Goal: Task Accomplishment & Management: Complete application form

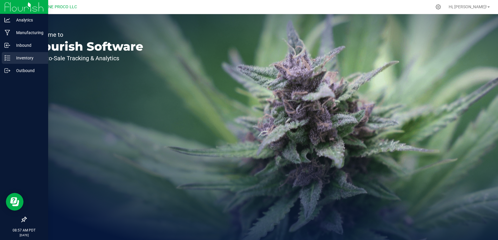
click at [22, 55] on p "Inventory" at bounding box center [27, 57] width 35 height 7
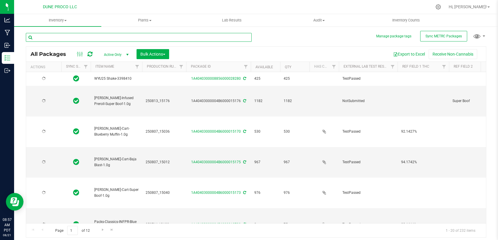
click at [96, 37] on input "text" at bounding box center [139, 37] width 226 height 9
type input "[DATE]"
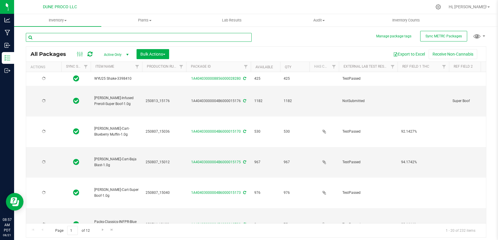
type input "[DATE]"
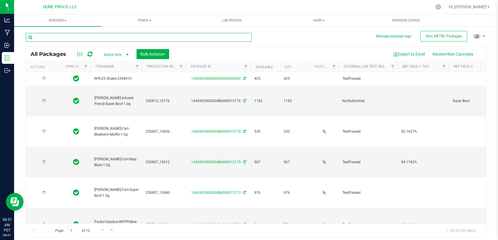
type input "[DATE]"
paste input "13132"
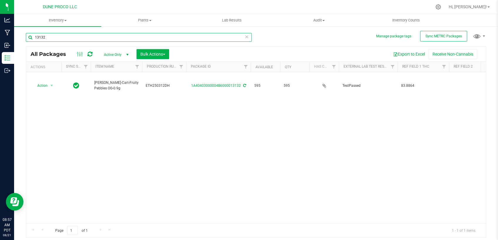
type input "13132"
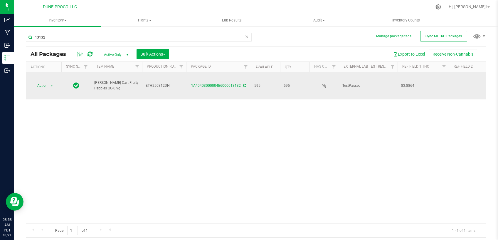
click at [405, 81] on td "83.8864" at bounding box center [423, 85] width 51 height 27
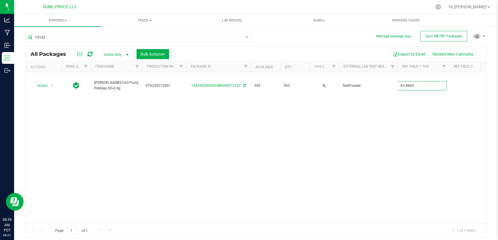
type input "83.8864%"
click at [410, 132] on div "Action Action Adjust qty Create package Edit attributes Global inventory Locate…" at bounding box center [256, 147] width 460 height 151
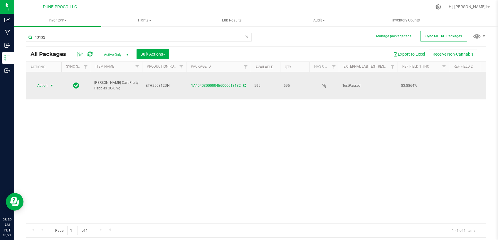
click at [49, 84] on span "select" at bounding box center [51, 85] width 7 height 8
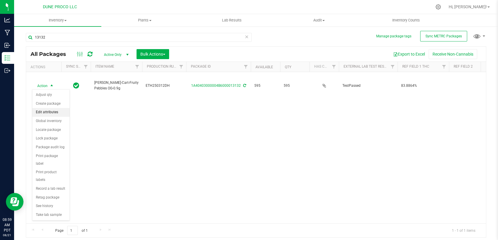
click at [51, 115] on li "Edit attributes" at bounding box center [50, 112] width 37 height 9
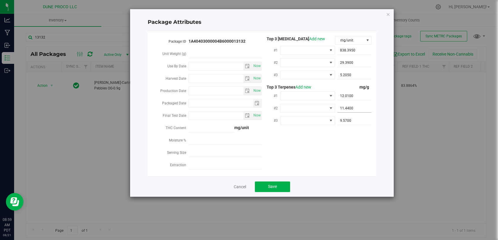
type input "[DATE]"
click at [390, 14] on icon "Close modal" at bounding box center [388, 14] width 4 height 7
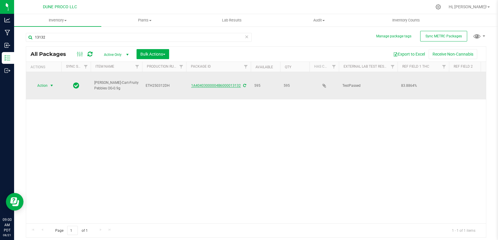
click at [226, 84] on link "1A40403000004B6000013132" at bounding box center [216, 85] width 50 height 4
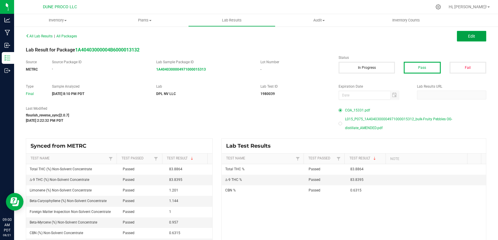
click at [463, 38] on button "Edit" at bounding box center [471, 36] width 29 height 11
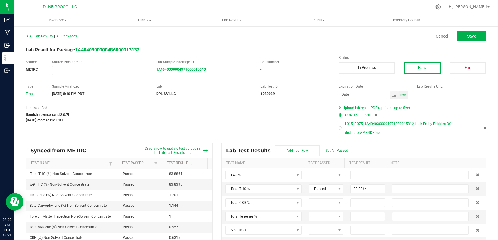
click at [484, 128] on icon at bounding box center [485, 128] width 3 height 4
type input "83.8864"
type input "83.8395"
type input "0.6315"
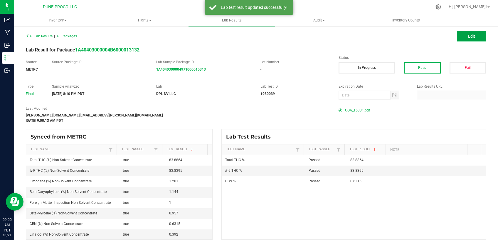
click at [468, 34] on span "Edit" at bounding box center [471, 36] width 7 height 5
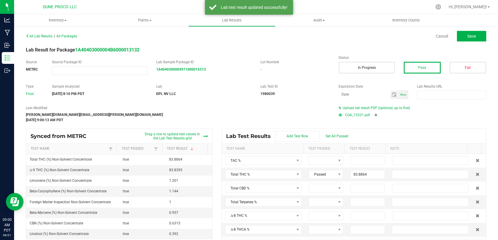
click at [374, 114] on icon at bounding box center [375, 115] width 3 height 4
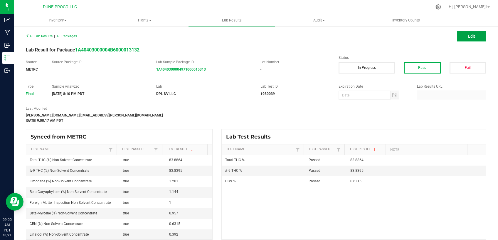
click at [468, 34] on span "Edit" at bounding box center [471, 36] width 7 height 5
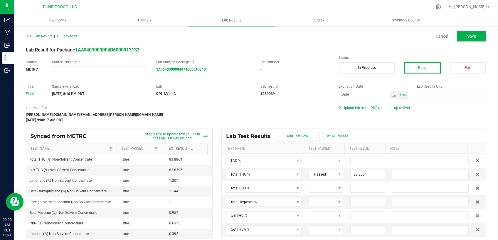
click at [354, 108] on span "Upload lab result PDF (optional, up to five)" at bounding box center [376, 108] width 67 height 4
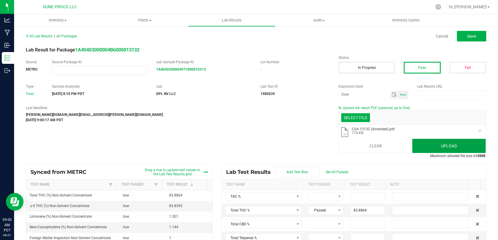
click at [451, 142] on button "Upload" at bounding box center [448, 146] width 73 height 14
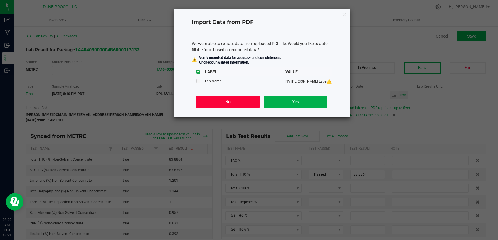
click at [248, 103] on button "No" at bounding box center [227, 101] width 63 height 12
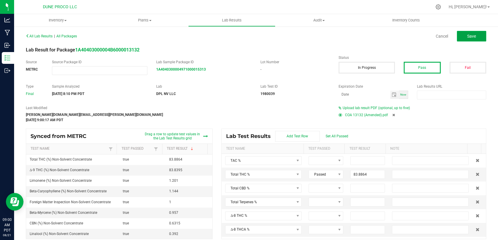
click at [465, 39] on button "Save" at bounding box center [471, 36] width 29 height 11
type input "83.8864"
type input "83.8395"
type input "0.6315"
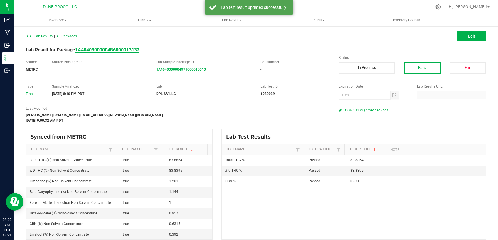
click at [124, 49] on strong "1A40403000004B6000013132" at bounding box center [107, 50] width 64 height 6
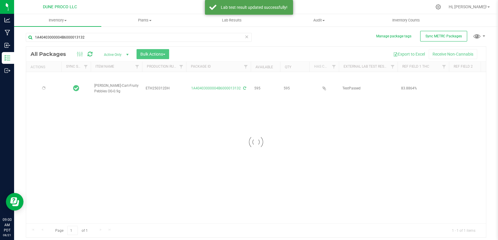
type input "[DATE]"
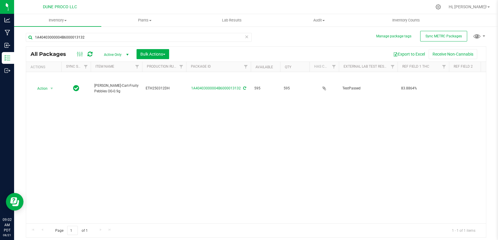
click at [109, 55] on span "Active Only" at bounding box center [115, 55] width 32 height 8
click at [107, 94] on li "All" at bounding box center [115, 90] width 32 height 9
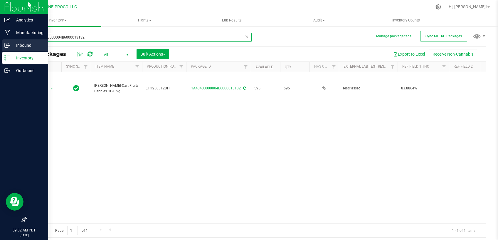
drag, startPoint x: 91, startPoint y: 37, endPoint x: 4, endPoint y: 47, distance: 87.5
click at [26, 42] on input "1A40403000004B6000013132" at bounding box center [139, 37] width 226 height 9
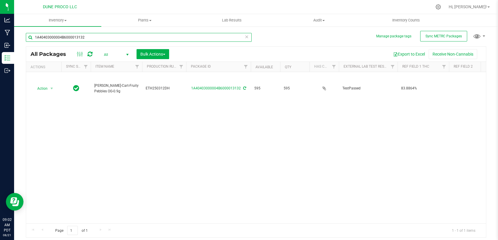
paste input "3337"
type input "13337"
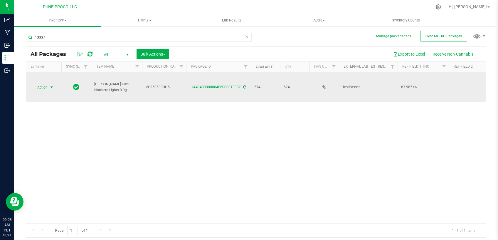
click at [45, 85] on span "Action" at bounding box center [40, 87] width 16 height 8
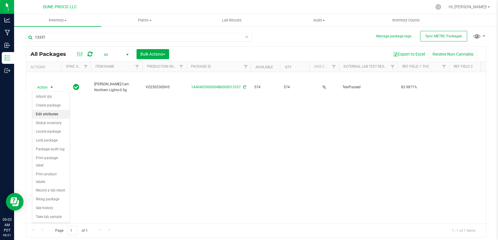
click at [55, 114] on li "Edit attributes" at bounding box center [50, 114] width 37 height 9
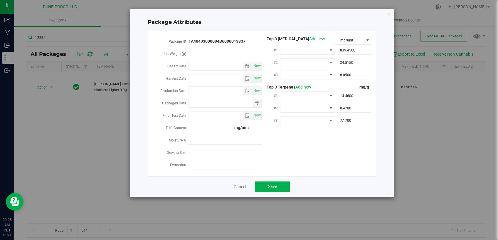
type input "[DATE]"
click at [390, 14] on icon "Close modal" at bounding box center [388, 14] width 4 height 7
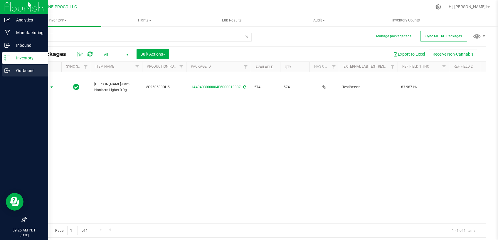
click at [17, 71] on p "Outbound" at bounding box center [27, 70] width 35 height 7
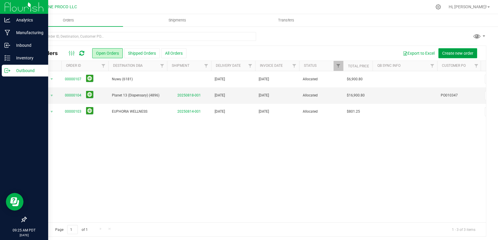
click at [442, 55] on span "Create new order" at bounding box center [457, 53] width 31 height 5
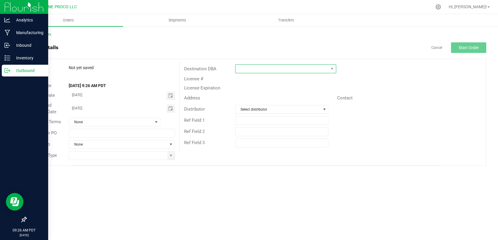
click at [272, 68] on span at bounding box center [281, 69] width 93 height 8
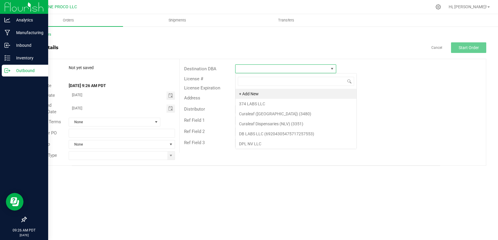
scroll to position [9, 101]
type input "tHE dISP"
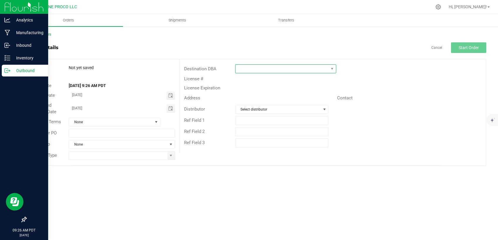
click at [281, 65] on span at bounding box center [281, 69] width 93 height 8
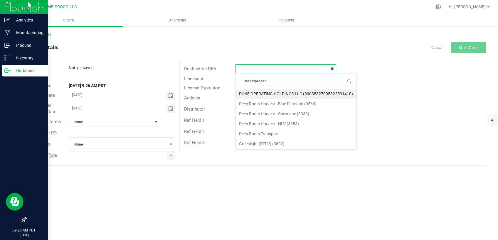
type input "The Dispensary"
click at [279, 125] on li "The Dispensary ([GEOGRAPHIC_DATA])" at bounding box center [285, 124] width 100 height 10
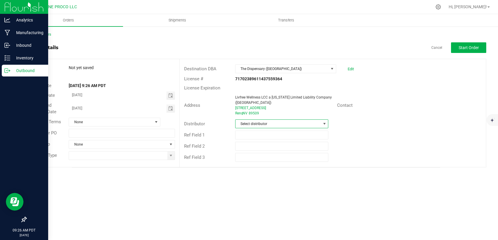
click at [265, 125] on span "Select distributor" at bounding box center [277, 124] width 85 height 8
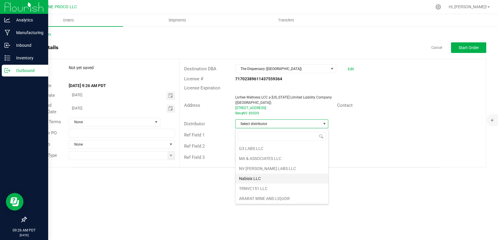
click at [264, 174] on li "Nabisix LLC" at bounding box center [281, 178] width 93 height 10
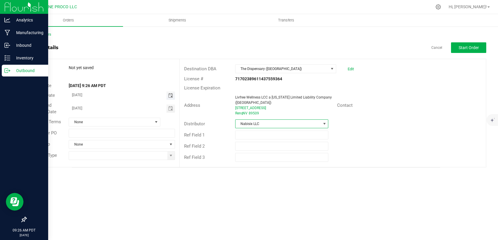
click at [169, 95] on span "Toggle calendar" at bounding box center [170, 95] width 5 height 5
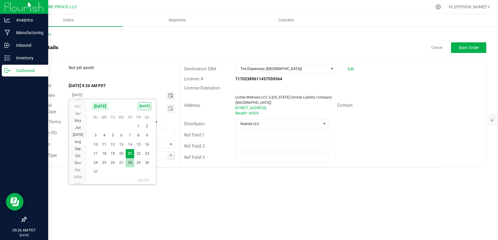
click at [127, 162] on span "28" at bounding box center [130, 162] width 9 height 9
type input "[DATE]"
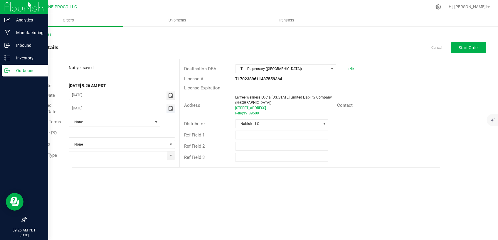
click at [170, 108] on span "Toggle calendar" at bounding box center [170, 108] width 5 height 5
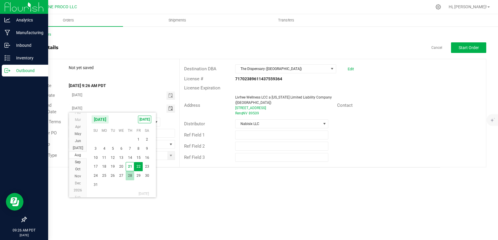
click at [131, 176] on span "28" at bounding box center [130, 175] width 9 height 9
type input "[DATE]"
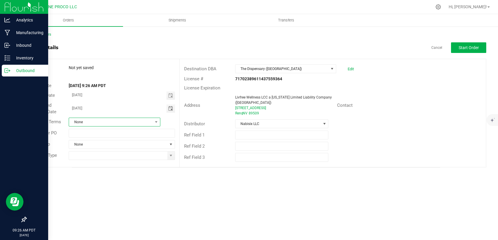
click at [139, 120] on span "None" at bounding box center [110, 122] width 83 height 8
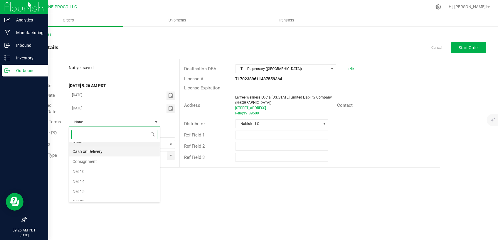
scroll to position [25, 0]
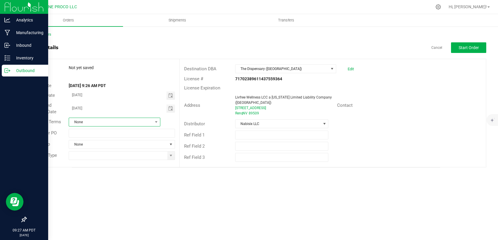
click at [127, 120] on span "None" at bounding box center [110, 122] width 83 height 8
click at [95, 183] on li "Net 30" at bounding box center [114, 187] width 91 height 10
click at [167, 158] on input at bounding box center [118, 155] width 98 height 8
click at [169, 157] on span at bounding box center [171, 155] width 5 height 5
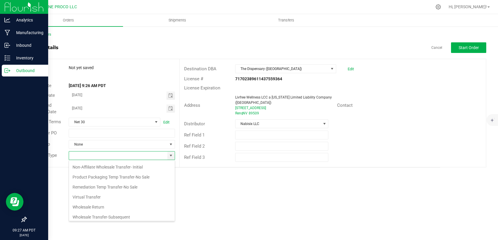
scroll to position [31, 0]
click at [122, 166] on li "Non-Affiliate Wholesale Transfer- Initial" at bounding box center [122, 165] width 106 height 10
type input "Non-Affiliate Wholesale Transfer- Initial"
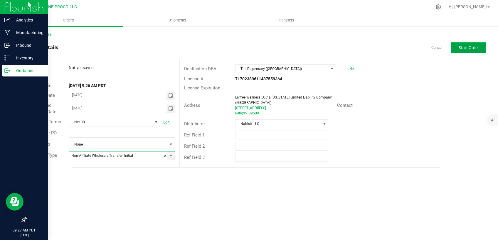
click at [478, 45] on span "Start Order" at bounding box center [469, 47] width 20 height 5
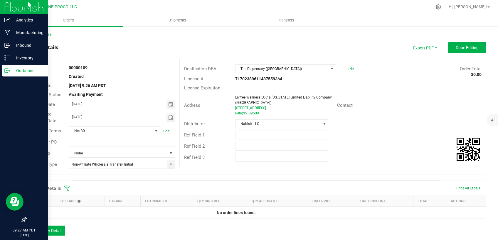
scroll to position [50, 0]
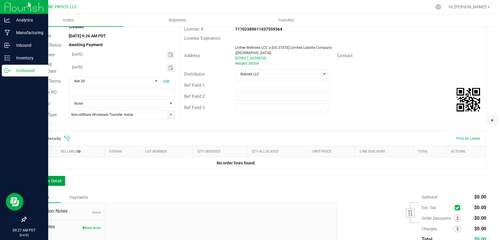
click at [50, 180] on button "Add New Detail" at bounding box center [45, 181] width 39 height 10
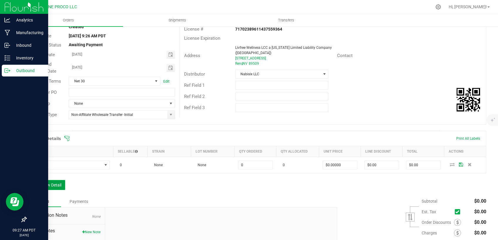
click at [54, 186] on button "Add New Detail" at bounding box center [45, 185] width 39 height 10
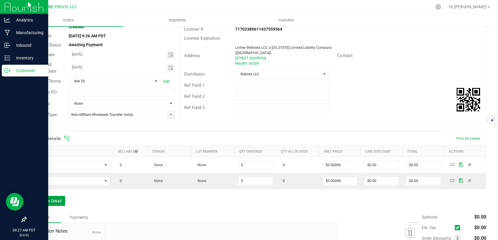
click at [54, 199] on button "Add New Detail" at bounding box center [45, 201] width 39 height 10
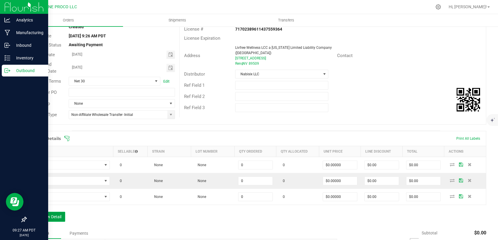
click at [53, 215] on button "Add New Detail" at bounding box center [45, 216] width 39 height 10
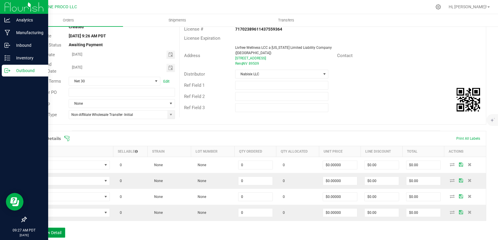
click at [55, 228] on button "Add New Detail" at bounding box center [45, 232] width 39 height 10
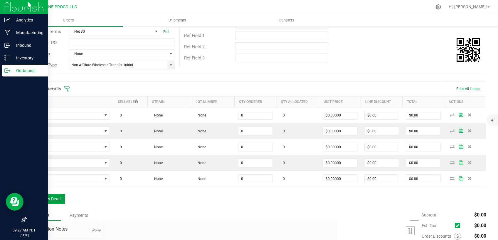
scroll to position [100, 0]
click at [52, 195] on button "Add New Detail" at bounding box center [45, 198] width 39 height 10
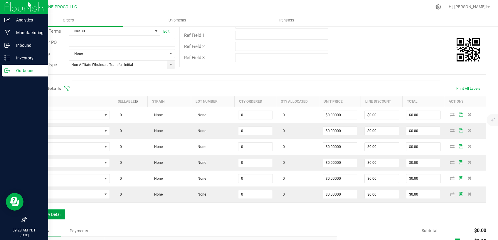
drag, startPoint x: 53, startPoint y: 216, endPoint x: 59, endPoint y: 223, distance: 9.4
click at [53, 216] on button "Add New Detail" at bounding box center [45, 214] width 39 height 10
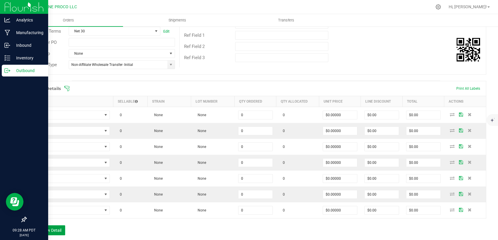
scroll to position [124, 0]
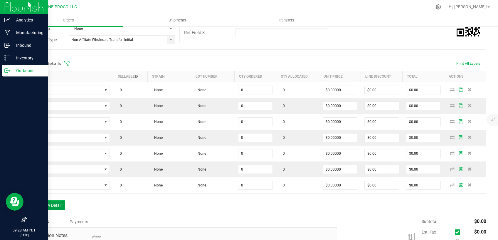
click at [55, 203] on button "Add New Detail" at bounding box center [45, 205] width 39 height 10
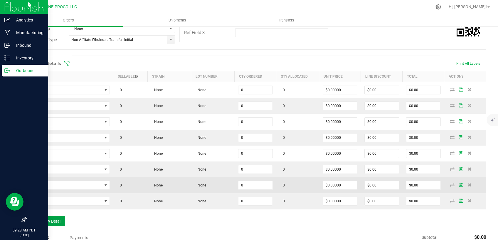
scroll to position [149, 0]
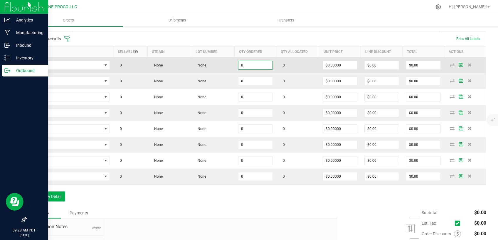
click at [253, 64] on input "0" at bounding box center [255, 65] width 34 height 8
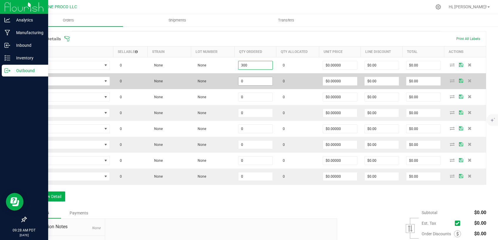
type input "300"
click at [250, 79] on input "0" at bounding box center [255, 81] width 34 height 8
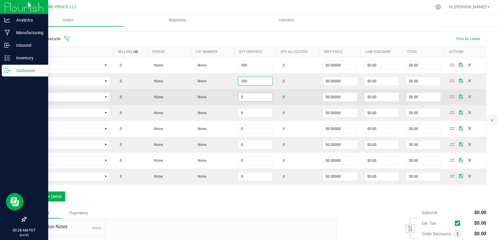
type input "250"
click at [247, 97] on input "0" at bounding box center [255, 97] width 34 height 8
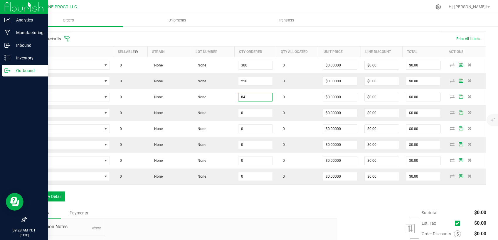
type input "84"
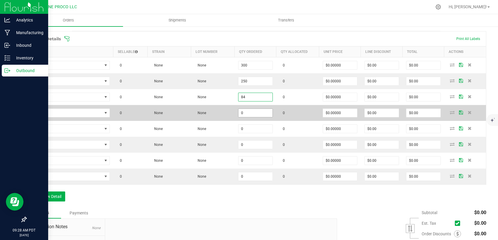
click at [244, 114] on input "0" at bounding box center [255, 113] width 34 height 8
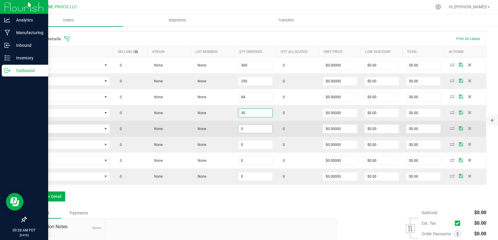
type input "50"
click at [243, 128] on input "0" at bounding box center [255, 128] width 34 height 8
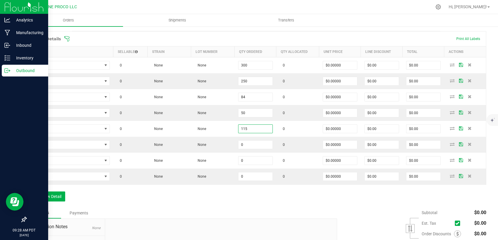
type input "115"
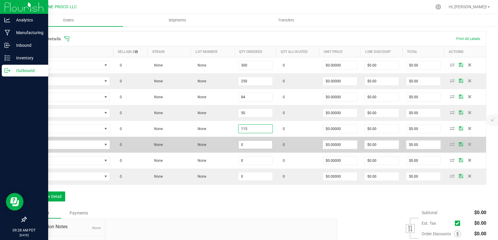
click at [254, 146] on input "0" at bounding box center [255, 144] width 34 height 8
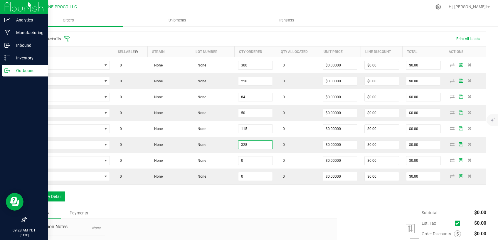
type input "328"
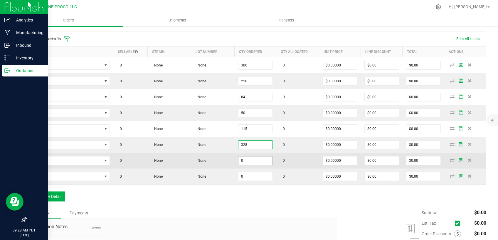
click at [250, 159] on input "0" at bounding box center [255, 160] width 34 height 8
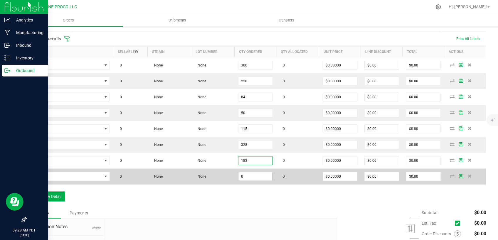
type input "183"
click at [242, 174] on input "0" at bounding box center [255, 176] width 34 height 8
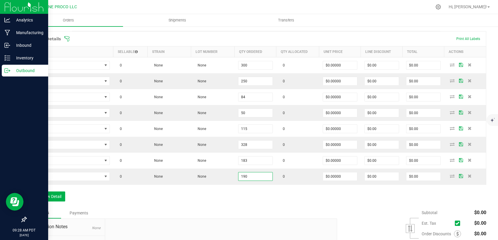
type input "190"
click at [232, 203] on div "Order Details Print All Labels Item Sellable Strain Lot Number Qty Ordered Qty …" at bounding box center [256, 119] width 460 height 176
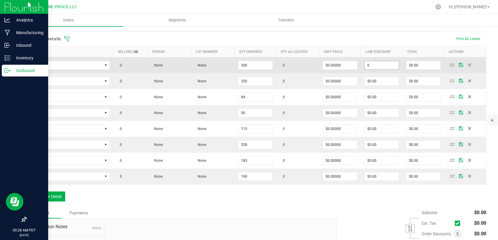
click at [380, 64] on input "0" at bounding box center [382, 65] width 34 height 8
drag, startPoint x: 376, startPoint y: 64, endPoint x: 342, endPoint y: 69, distance: 34.4
click at [365, 69] on input "7" at bounding box center [382, 65] width 34 height 8
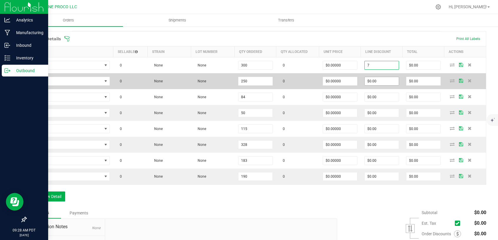
type input "$0.00"
click at [376, 81] on input "0" at bounding box center [382, 81] width 34 height 8
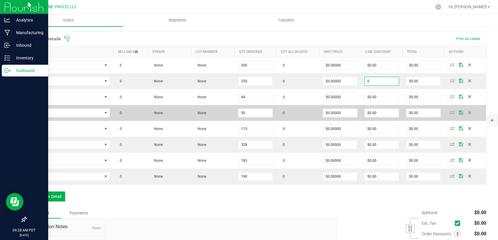
paste input "7"
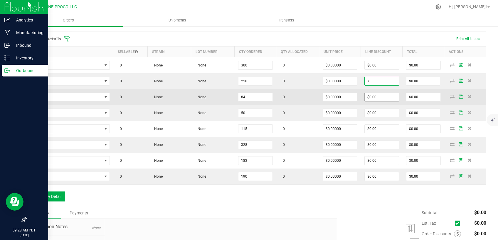
type input "$0.00"
click at [367, 95] on input "0" at bounding box center [382, 97] width 34 height 8
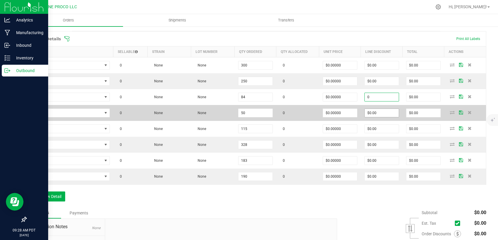
paste input "7"
type input "$0.00"
drag, startPoint x: 372, startPoint y: 111, endPoint x: 373, endPoint y: 122, distance: 10.6
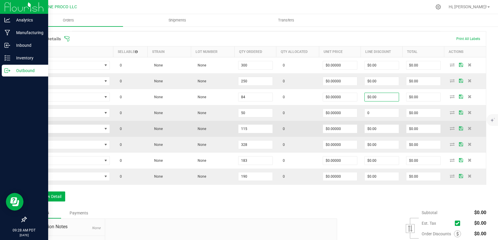
click at [372, 113] on input "0" at bounding box center [382, 113] width 34 height 8
paste input "7"
type input "$0.00"
click at [372, 127] on input "0" at bounding box center [382, 128] width 34 height 8
paste input "7"
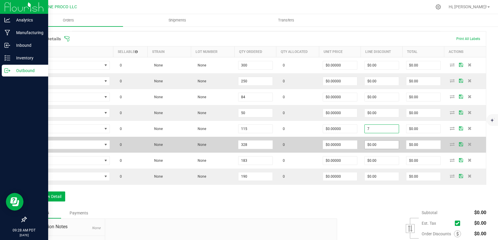
type input "$0.00"
click at [371, 144] on input "0" at bounding box center [382, 144] width 34 height 8
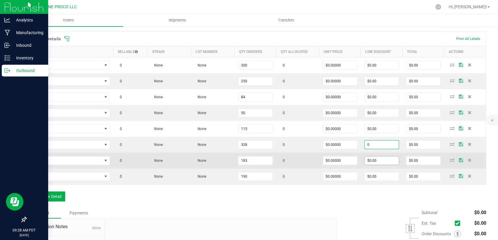
paste input "7"
type input "$0.00"
click at [370, 159] on input "0" at bounding box center [382, 160] width 34 height 8
paste input "7"
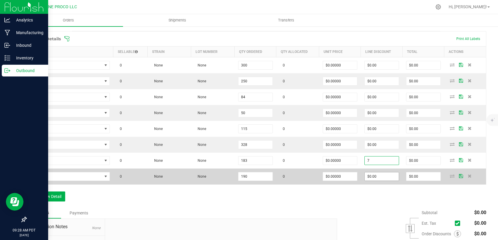
type input "$0.00"
click at [370, 178] on input "0" at bounding box center [382, 176] width 34 height 8
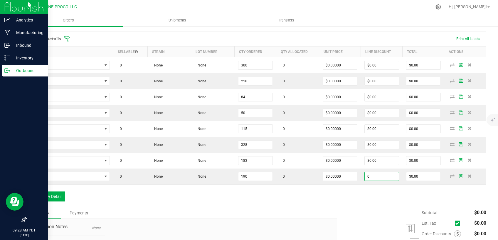
paste input "7"
type input "$0.00"
click at [364, 194] on div "Order Details Print All Labels Item Sellable Strain Lot Number Qty Ordered Qty …" at bounding box center [256, 119] width 460 height 176
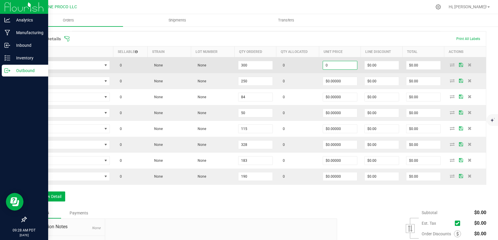
click at [327, 62] on input "0" at bounding box center [340, 65] width 34 height 8
paste input "7"
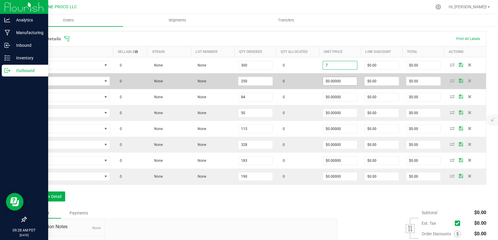
type input "$7.00000"
type input "$2,100.00"
click at [327, 80] on input "0" at bounding box center [340, 81] width 34 height 8
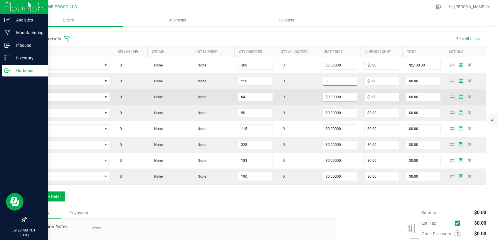
paste input "7"
type input "$7.00000"
type input "$1,750.00"
click at [328, 99] on input "0" at bounding box center [340, 97] width 34 height 8
paste input "7"
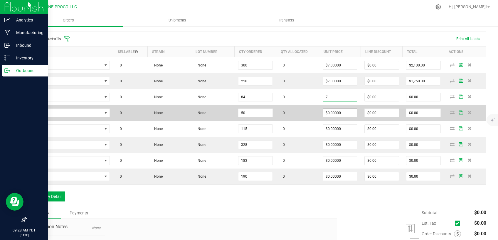
type input "$7.00000"
type input "$588.00"
click at [334, 114] on input "0" at bounding box center [340, 113] width 34 height 8
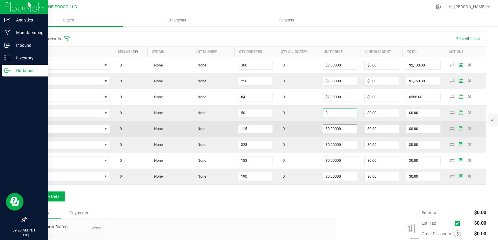
paste input "7"
type input "$7.00000"
type input "$350.00"
click at [332, 129] on input "0" at bounding box center [340, 128] width 34 height 8
paste input "7"
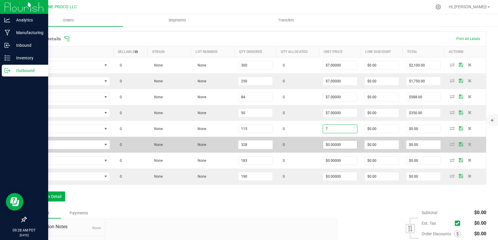
type input "$7.00000"
type input "$805.00"
click at [328, 146] on input "0" at bounding box center [340, 144] width 34 height 8
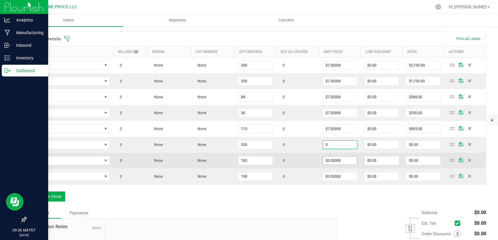
paste input "7"
type input "$7.00000"
type input "$2,296.00"
click at [328, 158] on input "0" at bounding box center [340, 160] width 34 height 8
paste input "7"
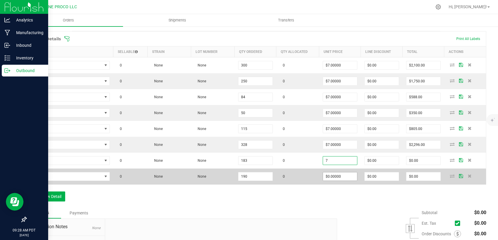
type input "$7.00000"
type input "$1,281.00"
click at [329, 172] on input "0" at bounding box center [340, 176] width 34 height 8
paste input "7"
drag, startPoint x: 322, startPoint y: 174, endPoint x: 314, endPoint y: 181, distance: 10.0
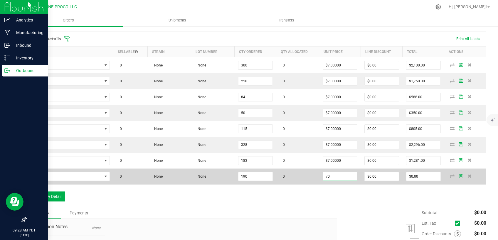
click at [323, 177] on input "70" at bounding box center [340, 176] width 34 height 8
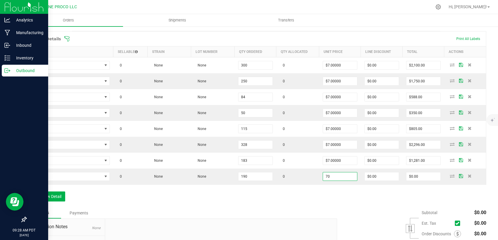
paste input
type input "$7.00000"
type input "$1,330.00"
click at [341, 202] on div "Order Details Print All Labels Item Sellable Strain Lot Number Qty Ordered Qty …" at bounding box center [256, 119] width 460 height 176
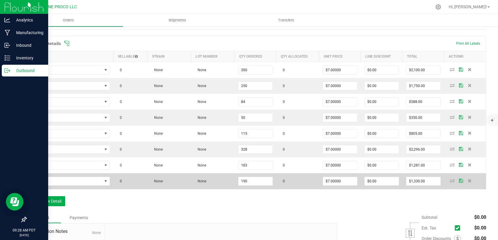
scroll to position [137, 0]
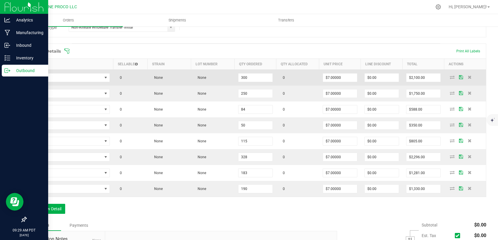
click at [75, 83] on td at bounding box center [69, 78] width 87 height 16
click at [75, 79] on span "NO DATA FOUND" at bounding box center [66, 77] width 72 height 8
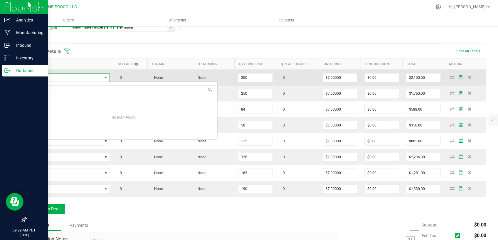
scroll to position [9, 79]
type input "[PERSON_NAME]-Cart-Fruity Pebbles OG-0.9g"
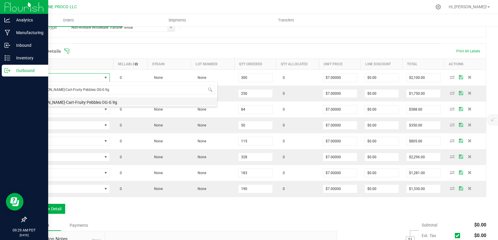
click at [73, 100] on li "[PERSON_NAME]-Cart-Fruity Pebbles OG-0.9g" at bounding box center [123, 101] width 187 height 8
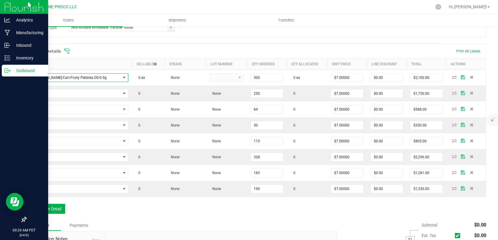
type input "300 ea"
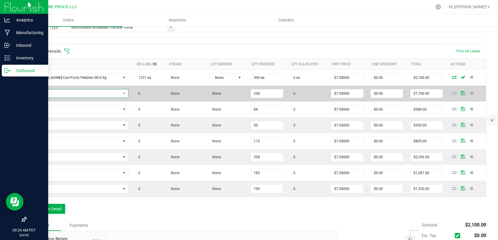
click at [88, 91] on span "NO DATA FOUND" at bounding box center [75, 93] width 91 height 8
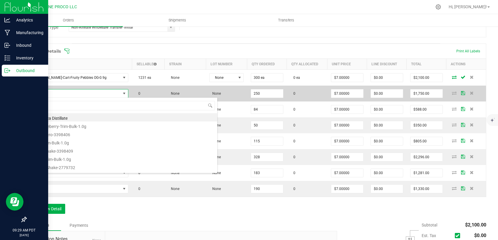
scroll to position [9, 80]
type input "[PERSON_NAME]-Cart-Northern Lights-0.9g"
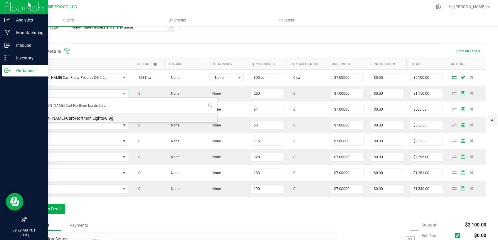
click at [77, 120] on li "[PERSON_NAME]-Cart-Northern Lights-0.9g" at bounding box center [123, 117] width 187 height 8
type input "250 ea"
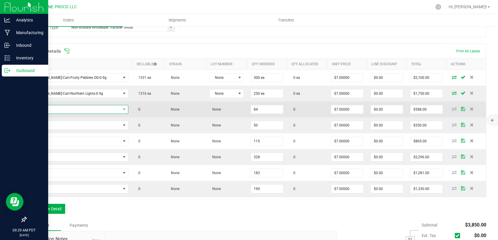
click at [73, 110] on span "NO DATA FOUND" at bounding box center [75, 109] width 91 height 8
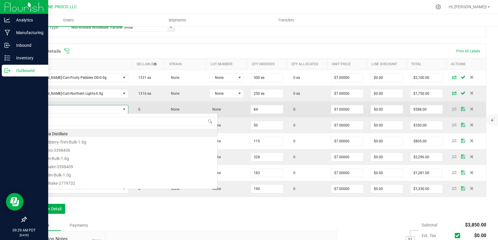
type input "[PERSON_NAME]-Cart-Pink Lemonade-0.9g"
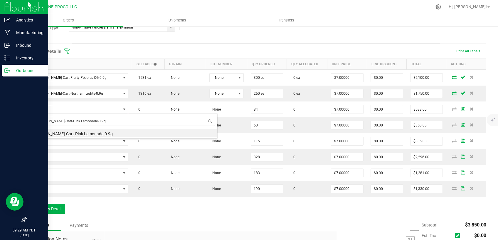
click at [70, 137] on div "[PERSON_NAME]-Cart-Pink Lemonade-0.9g [PERSON_NAME]-Cart-Pink Lemonade-0.9g" at bounding box center [124, 125] width 188 height 25
click at [70, 135] on li "[PERSON_NAME]-Cart-Pink Lemonade-0.9g" at bounding box center [123, 133] width 187 height 8
type input "84 ea"
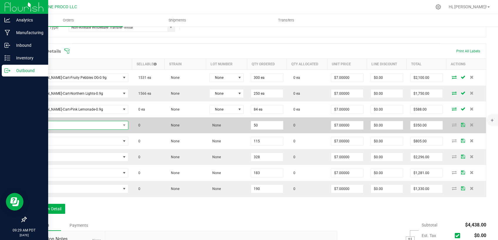
click at [88, 125] on span "NO DATA FOUND" at bounding box center [75, 125] width 91 height 8
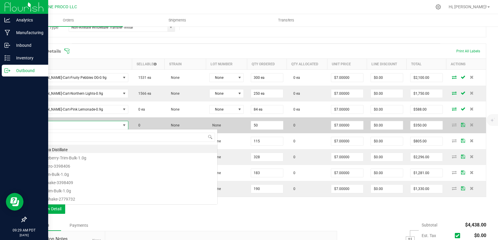
scroll to position [9, 80]
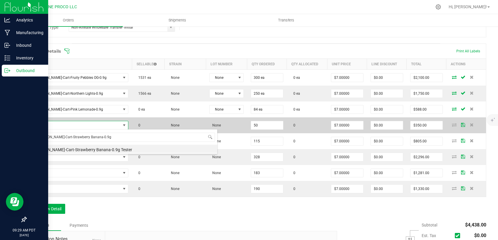
type input "[PERSON_NAME]-Cart-Strawberry Banana-0.9g"
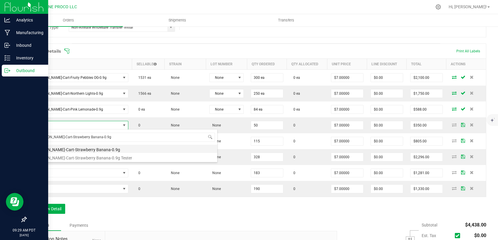
click at [85, 150] on li "[PERSON_NAME]-Cart-Strawberry Banana-0.9g" at bounding box center [123, 148] width 187 height 8
type input "50 ea"
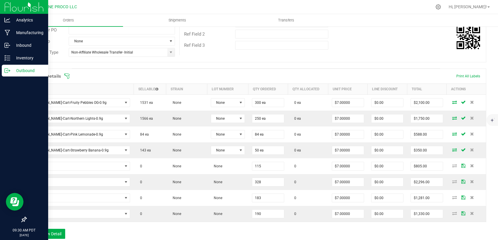
scroll to position [137, 0]
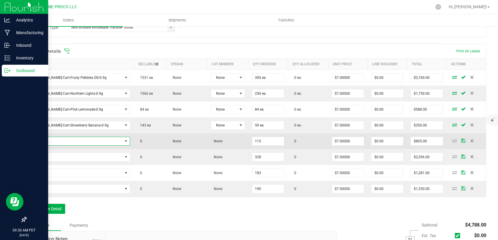
click at [85, 138] on span "NO DATA FOUND" at bounding box center [76, 141] width 92 height 8
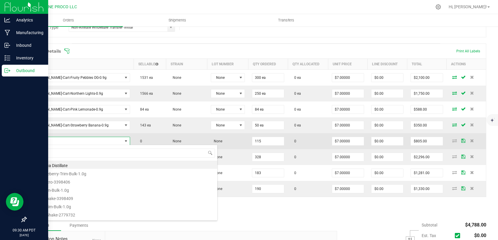
scroll to position [9, 81]
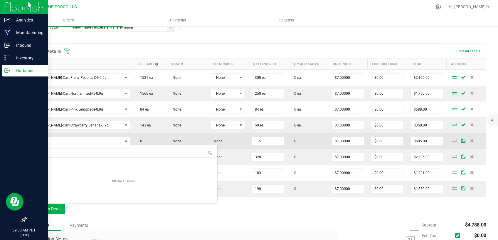
type input "1"
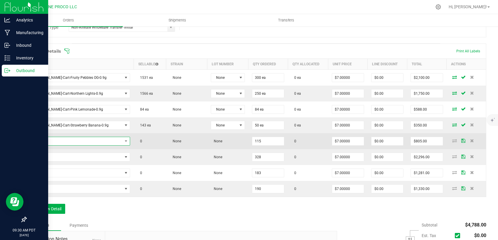
click at [60, 142] on span "NO DATA FOUND" at bounding box center [76, 141] width 92 height 8
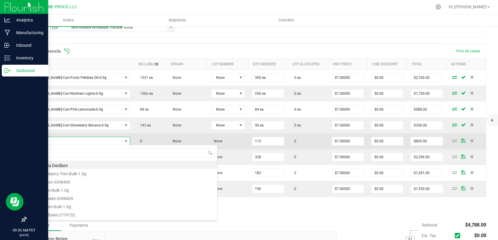
type input "[PERSON_NAME]-Cart-Maui Wowie-0.9g"
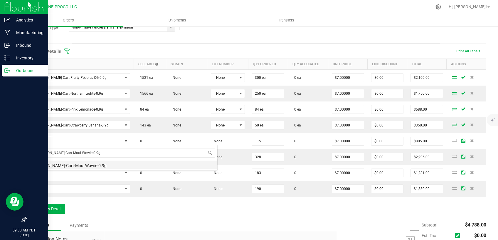
click at [65, 164] on li "[PERSON_NAME]-Cart-Maui Wowie-0.9g" at bounding box center [123, 164] width 187 height 8
type input "115 ea"
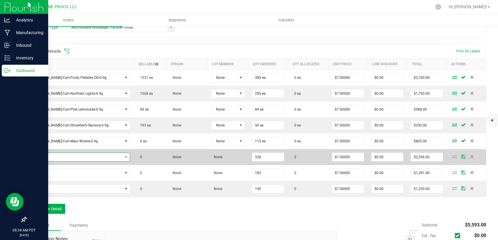
click at [86, 156] on span "NO DATA FOUND" at bounding box center [76, 157] width 92 height 8
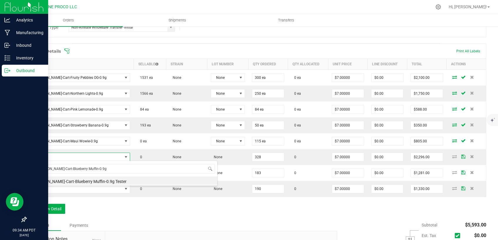
type input "[PERSON_NAME]-Cart-Blueberry Muffin-0.9g"
click at [83, 181] on li "[PERSON_NAME]-Cart-Blueberry Muffin-0.9g" at bounding box center [123, 180] width 187 height 8
type input "328 ea"
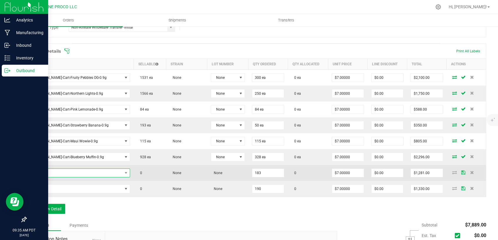
click at [67, 170] on span "NO DATA FOUND" at bounding box center [76, 173] width 92 height 8
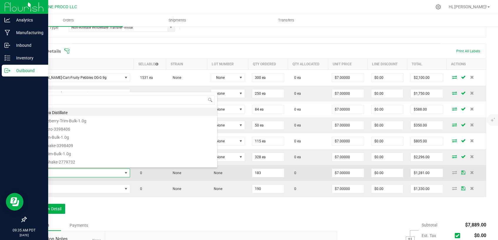
type input "[PERSON_NAME]-Cart-Super Boof-0.9g"
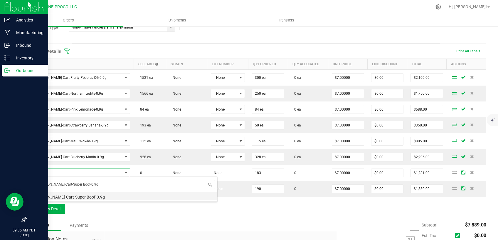
click at [65, 195] on li "[PERSON_NAME]-Cart-Super Boof-0.9g" at bounding box center [123, 196] width 187 height 8
type input "183 ea"
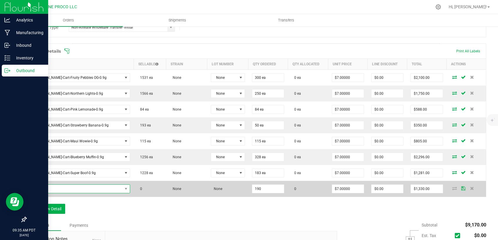
click at [93, 184] on span "NO DATA FOUND" at bounding box center [76, 188] width 92 height 8
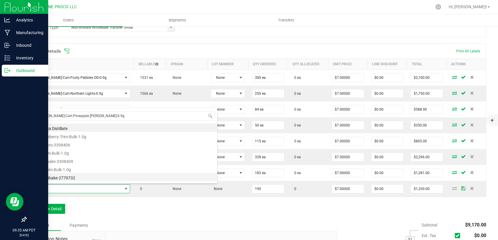
type input "[PERSON_NAME]-Cart-Pineapple [PERSON_NAME]-0.9g"
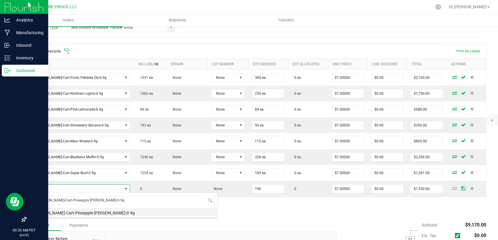
click at [81, 213] on li "[PERSON_NAME]-Cart-Pineapple [PERSON_NAME]-0.9g" at bounding box center [123, 212] width 187 height 8
type input "190 ea"
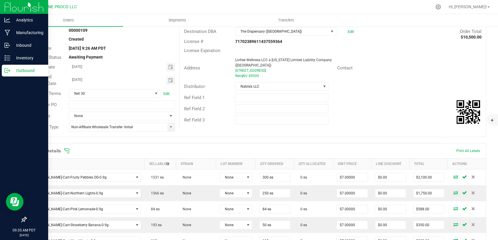
scroll to position [0, 0]
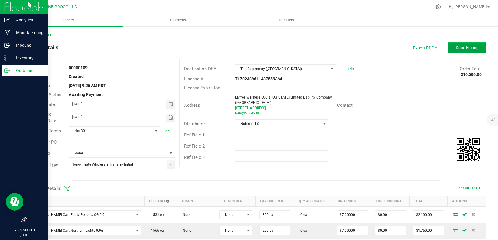
click at [460, 46] on span "Done Editing" at bounding box center [467, 47] width 23 height 5
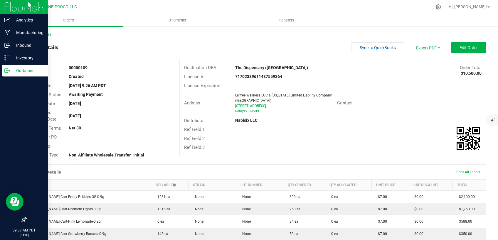
drag, startPoint x: 457, startPoint y: 73, endPoint x: 477, endPoint y: 73, distance: 19.7
click at [477, 73] on div "Destination DBA The Dispensary ([GEOGRAPHIC_DATA]) Order Total $10,500.00 Licen…" at bounding box center [332, 107] width 307 height 97
click at [476, 71] on div "Order Total $10,500.00" at bounding box center [422, 67] width 128 height 7
drag, startPoint x: 476, startPoint y: 72, endPoint x: 457, endPoint y: 73, distance: 18.5
click at [461, 73] on strong "$10,500.00" at bounding box center [471, 73] width 21 height 5
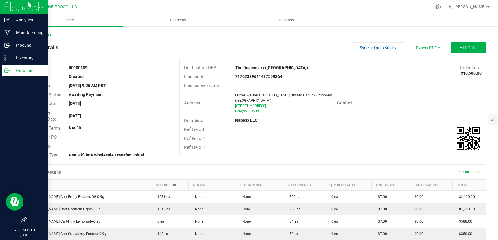
copy strong "10,500.00"
click at [477, 46] on button "Edit Order" at bounding box center [468, 47] width 35 height 11
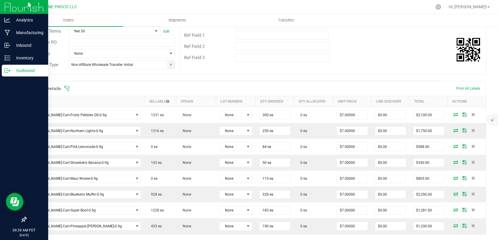
scroll to position [124, 0]
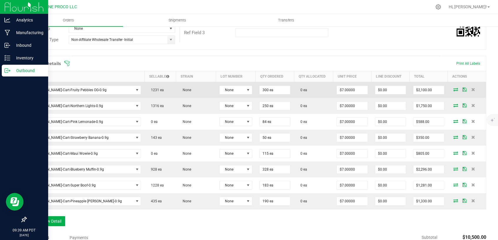
click at [453, 90] on icon at bounding box center [455, 89] width 5 height 4
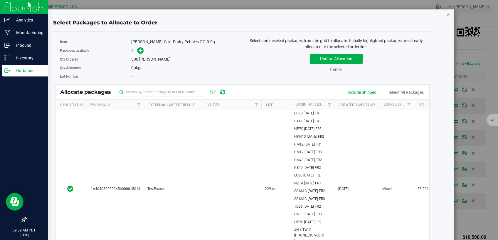
click at [446, 14] on div "Select Packages to Allocate to Order Item [PERSON_NAME]-Cart-Fruity Pebbles OG-…" at bounding box center [242, 137] width 423 height 257
click at [446, 16] on icon "button" at bounding box center [448, 14] width 4 height 7
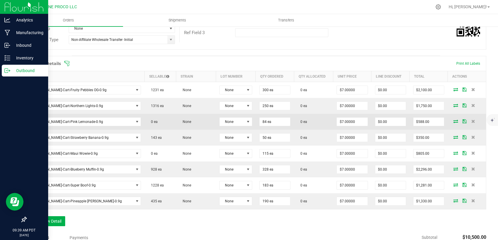
scroll to position [25, 0]
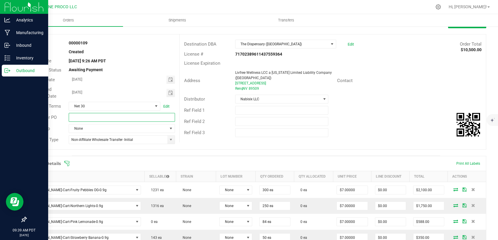
click at [133, 116] on input "text" at bounding box center [122, 117] width 106 height 9
paste input "CNPO-016503"
type input "CNPO-016503"
click at [189, 149] on outbound-order-header "Order details Export PDF Done Editing Order # 00000109 Status Created Order Dat…" at bounding box center [256, 87] width 460 height 138
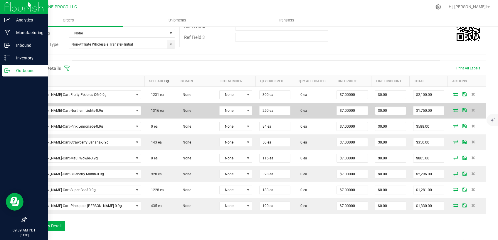
scroll to position [124, 0]
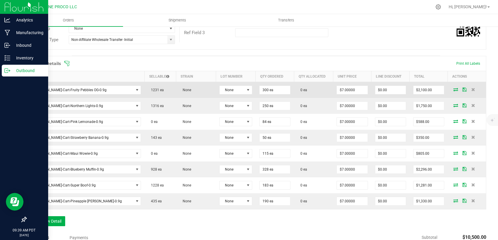
click at [453, 89] on icon at bounding box center [455, 89] width 5 height 4
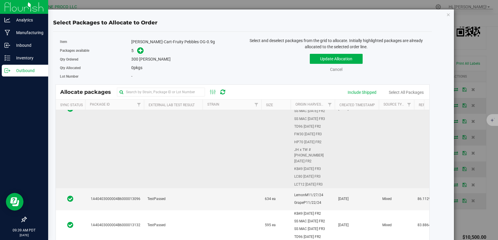
scroll to position [100, 0]
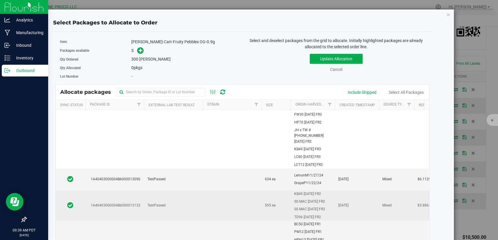
click at [185, 203] on td "TestPassed" at bounding box center [173, 205] width 59 height 30
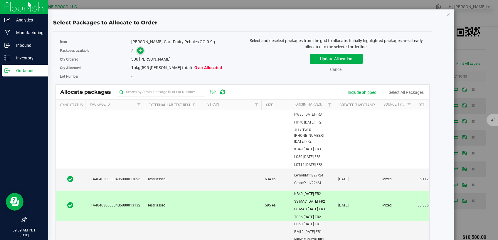
click at [141, 51] on icon at bounding box center [141, 50] width 4 height 4
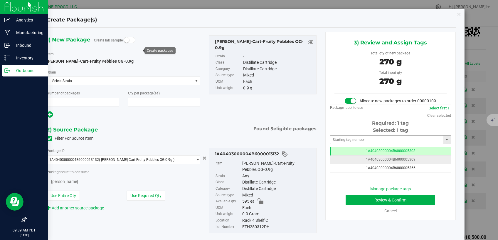
type input "1"
type input "300"
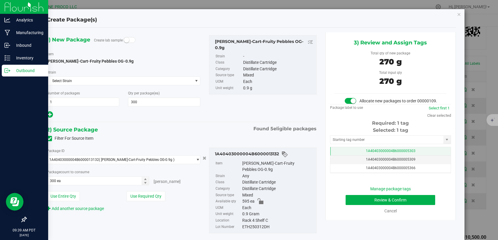
click at [375, 153] on span "1A40403000004B6000005303" at bounding box center [391, 151] width 50 height 4
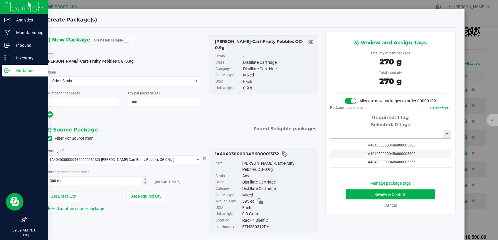
click at [366, 138] on input "text" at bounding box center [386, 134] width 113 height 8
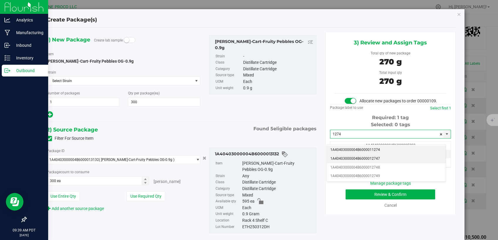
click at [365, 159] on li "1A40403000004B6000012747" at bounding box center [386, 158] width 119 height 9
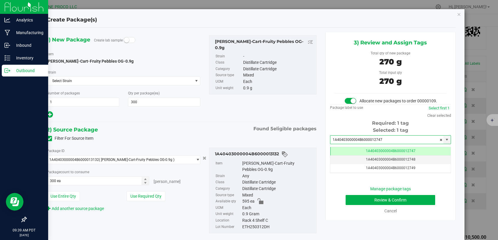
type input "1A40403000004B6000012747"
click at [368, 205] on button "Review & Confirm" at bounding box center [391, 200] width 90 height 10
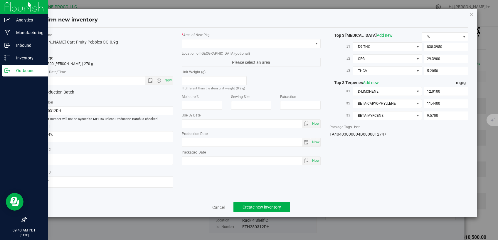
type input "[DATE]"
click at [292, 41] on span at bounding box center [247, 43] width 131 height 8
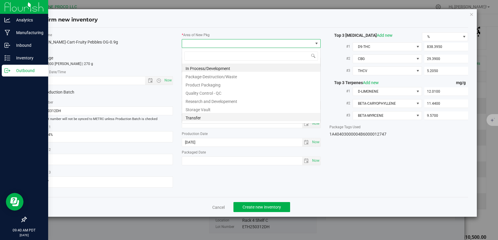
scroll to position [9, 139]
click at [218, 110] on li "Storage Vault" at bounding box center [251, 109] width 138 height 8
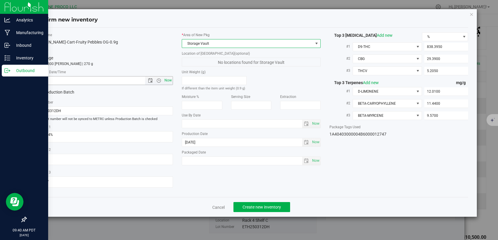
click at [170, 84] on span "Now" at bounding box center [168, 80] width 10 height 9
type input "[DATE] 9:40 AM"
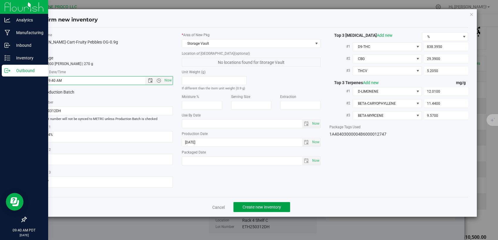
click at [245, 204] on span "Create new inventory" at bounding box center [262, 206] width 38 height 5
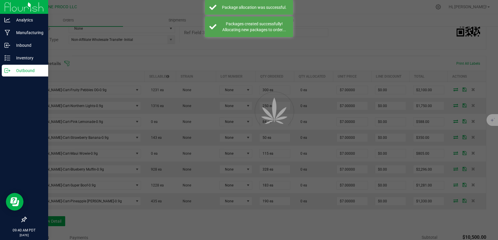
scroll to position [124, 0]
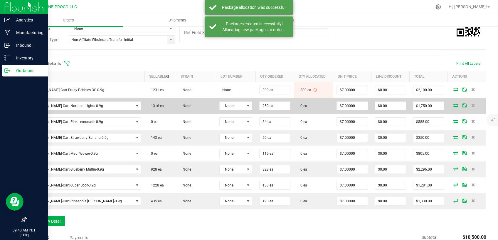
click at [453, 104] on icon at bounding box center [455, 105] width 5 height 4
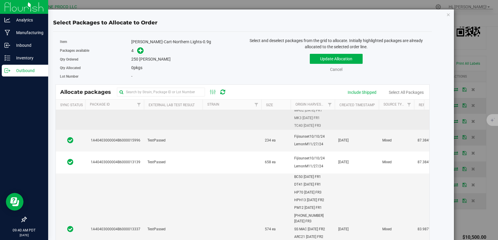
scroll to position [162, 0]
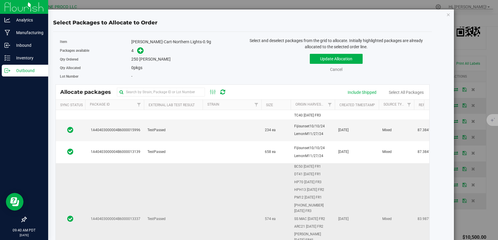
click at [190, 168] on td "TestPassed" at bounding box center [173, 218] width 59 height 111
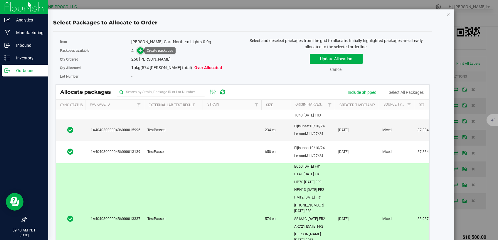
click at [139, 51] on icon at bounding box center [141, 50] width 4 height 4
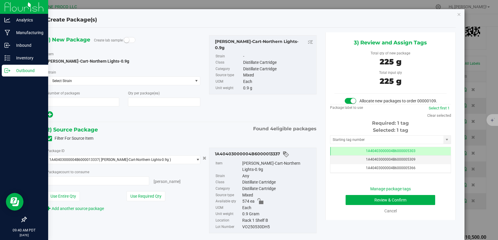
type input "1"
type input "250"
type input "250 ea"
click at [350, 155] on td "1A40403000004B6000005303" at bounding box center [390, 151] width 120 height 9
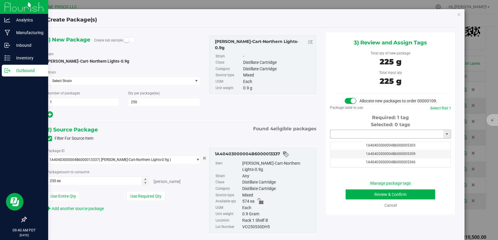
click at [347, 138] on input "text" at bounding box center [386, 134] width 113 height 8
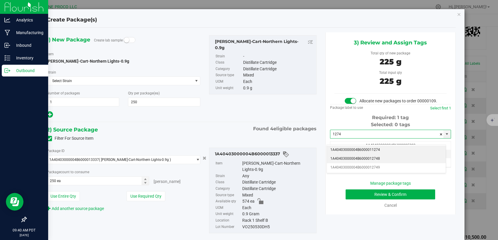
click at [349, 157] on li "1A40403000004B6000012748" at bounding box center [386, 158] width 119 height 9
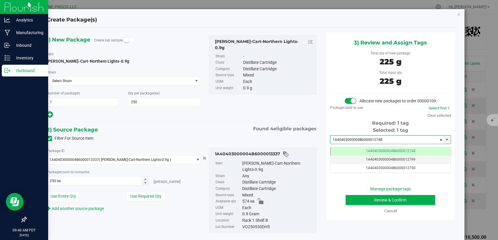
type input "1A40403000004B6000012748"
click at [372, 205] on button "Review & Confirm" at bounding box center [391, 200] width 90 height 10
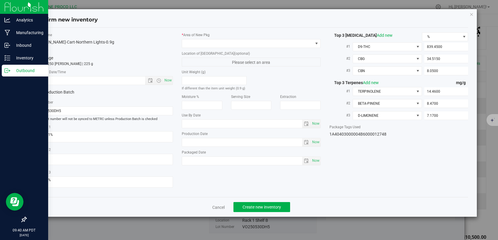
type input "[DATE]"
click at [271, 46] on span at bounding box center [247, 43] width 131 height 8
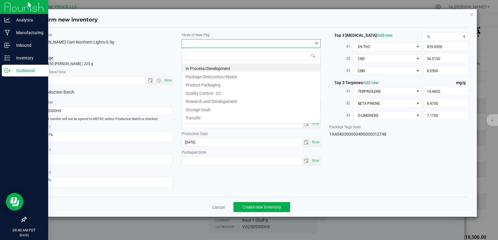
scroll to position [9, 139]
click at [216, 108] on li "Storage Vault" at bounding box center [251, 109] width 138 height 8
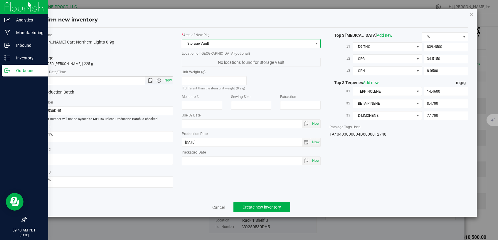
click at [169, 82] on span "Now" at bounding box center [168, 80] width 10 height 9
type input "[DATE] 9:40 AM"
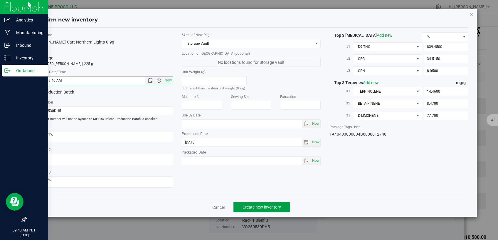
click at [249, 204] on span "Create new inventory" at bounding box center [262, 206] width 38 height 5
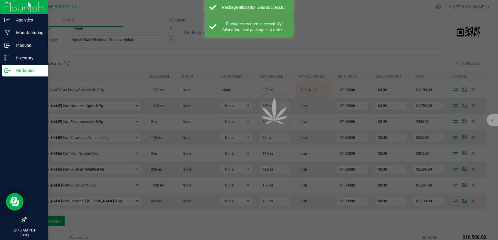
scroll to position [124, 0]
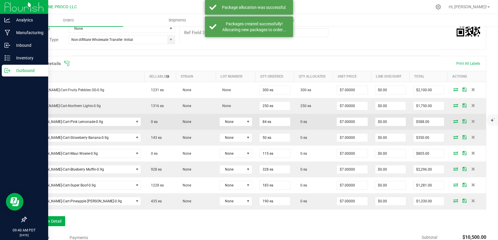
click at [453, 122] on icon at bounding box center [455, 121] width 5 height 4
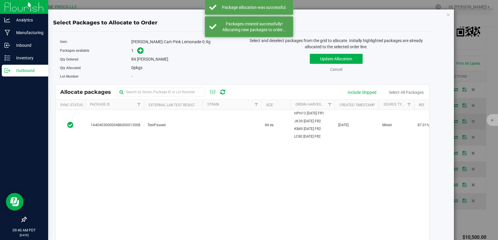
scroll to position [124, 0]
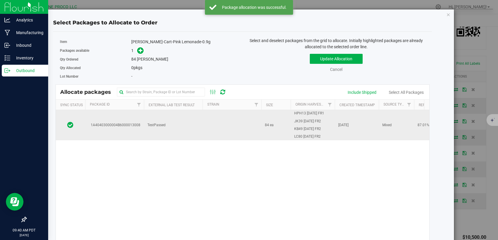
click at [216, 129] on td at bounding box center [232, 125] width 59 height 30
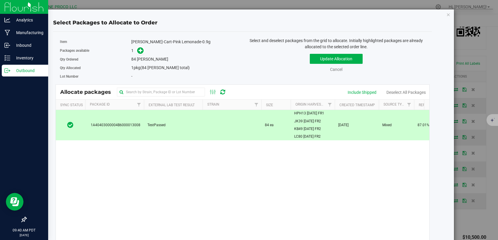
click at [141, 50] on icon at bounding box center [141, 50] width 4 height 4
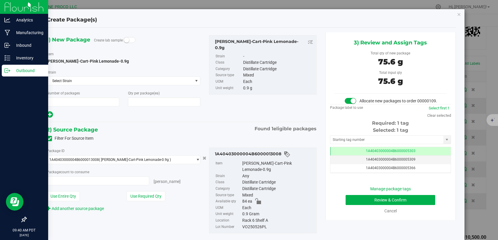
type input "1"
type input "84"
type input "84 ea"
click at [343, 155] on td "1A40403000004B6000005303" at bounding box center [390, 151] width 120 height 9
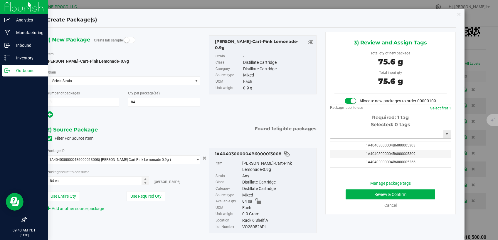
click at [359, 138] on input "text" at bounding box center [386, 134] width 113 height 8
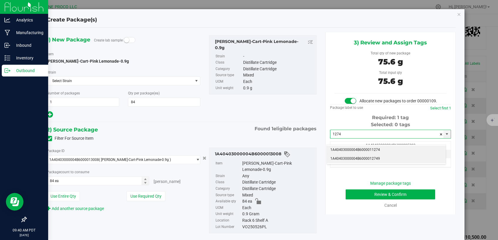
click at [364, 159] on li "1A40403000004B6000012749" at bounding box center [386, 158] width 119 height 9
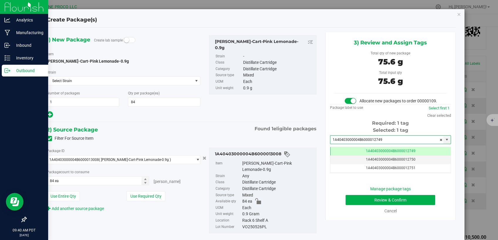
type input "1A40403000004B6000012749"
click at [353, 202] on button "Review & Confirm" at bounding box center [391, 200] width 90 height 10
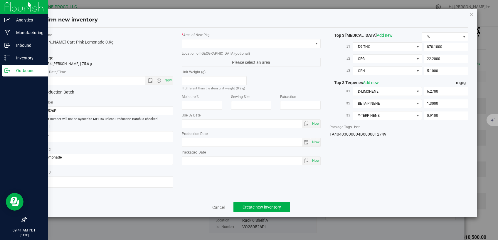
type input "[DATE]"
click at [251, 44] on span at bounding box center [247, 43] width 131 height 8
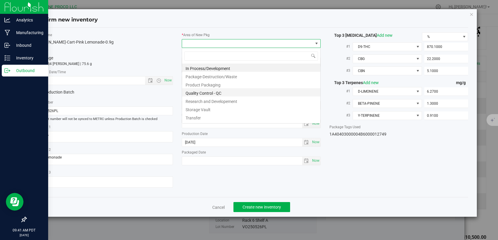
scroll to position [9, 139]
click at [211, 107] on li "Storage Vault" at bounding box center [251, 109] width 138 height 8
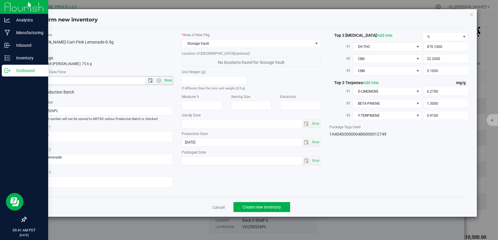
click at [170, 78] on span "Now" at bounding box center [168, 80] width 10 height 9
type input "[DATE] 9:41 AM"
click at [279, 204] on span "Create new inventory" at bounding box center [262, 206] width 38 height 5
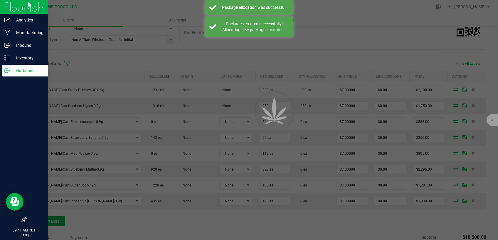
scroll to position [124, 0]
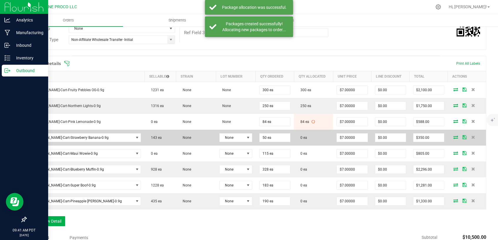
click at [453, 137] on icon at bounding box center [455, 137] width 5 height 4
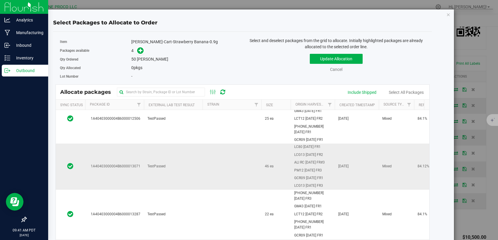
scroll to position [26, 0]
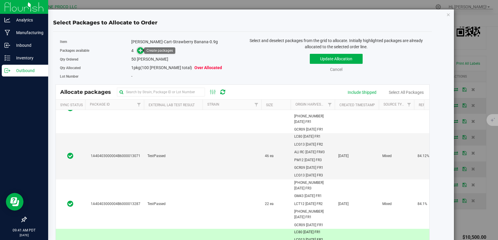
click at [141, 51] on icon at bounding box center [141, 50] width 4 height 4
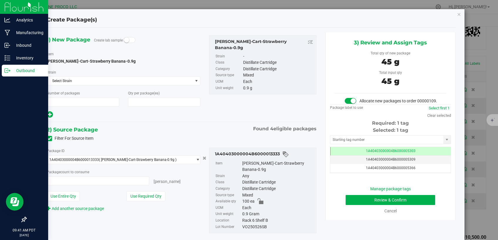
type input "1"
type input "50"
type input "50 ea"
click at [334, 155] on td "1A40403000004B6000005303" at bounding box center [390, 151] width 120 height 9
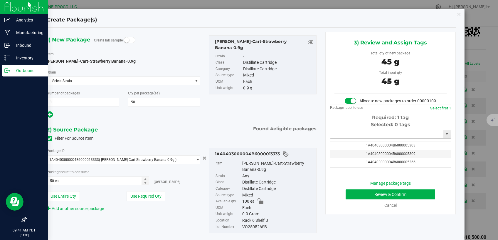
click at [345, 138] on input "text" at bounding box center [386, 134] width 113 height 8
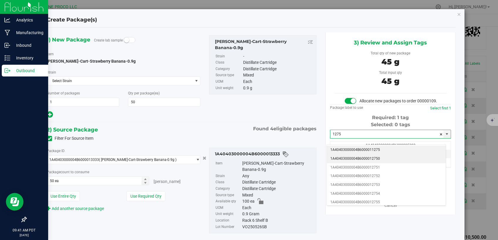
click at [347, 158] on li "1A40403000004B6000012750" at bounding box center [386, 158] width 119 height 9
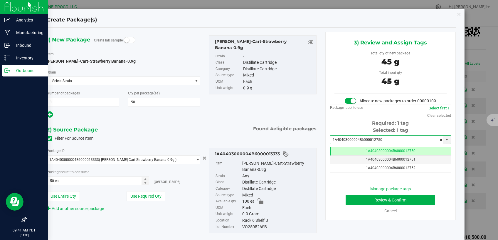
type input "1A40403000004B6000012750"
click at [348, 203] on button "Review & Confirm" at bounding box center [391, 200] width 90 height 10
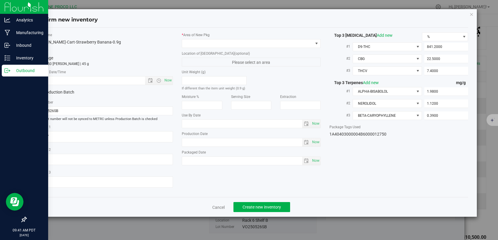
type input "[DATE]"
click at [204, 42] on span at bounding box center [247, 43] width 131 height 8
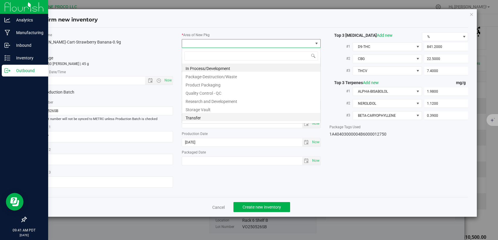
scroll to position [9, 139]
click at [210, 109] on li "Storage Vault" at bounding box center [251, 109] width 138 height 8
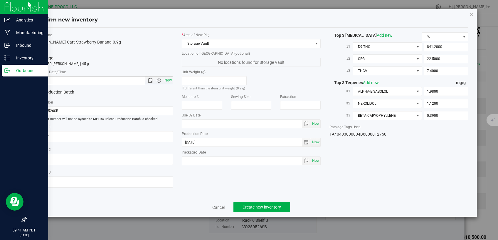
click at [168, 83] on span "Now" at bounding box center [168, 80] width 10 height 9
type input "[DATE] 9:41 AM"
click at [272, 204] on span "Create new inventory" at bounding box center [262, 206] width 38 height 5
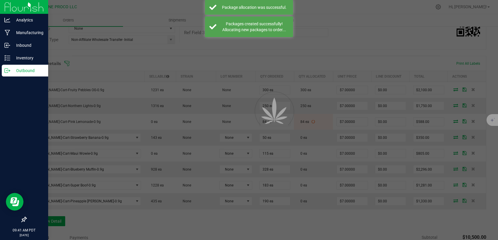
scroll to position [124, 0]
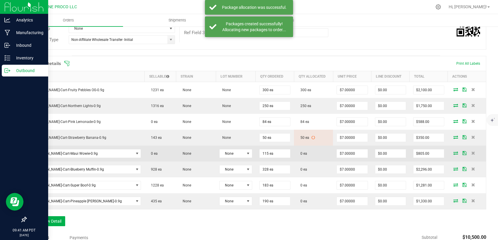
click at [453, 152] on icon at bounding box center [455, 153] width 5 height 4
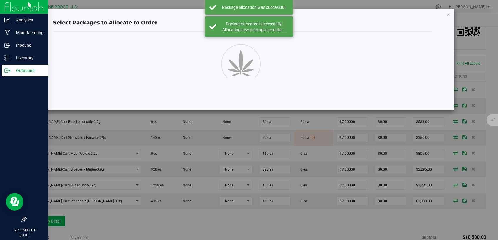
scroll to position [124, 0]
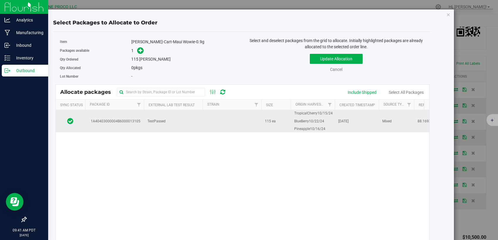
click at [267, 122] on span "115 ea" at bounding box center [270, 121] width 11 height 6
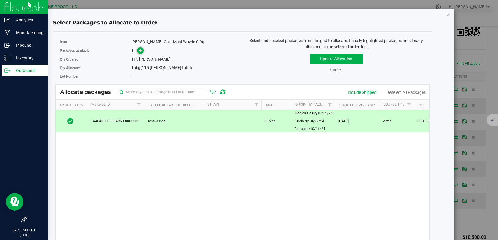
click at [137, 49] on span at bounding box center [140, 50] width 7 height 7
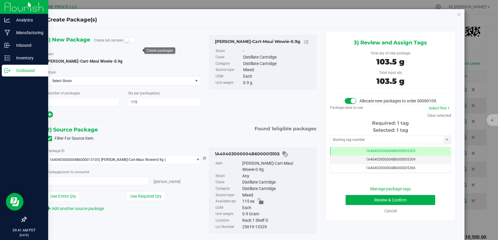
type input "1"
type input "115 ea"
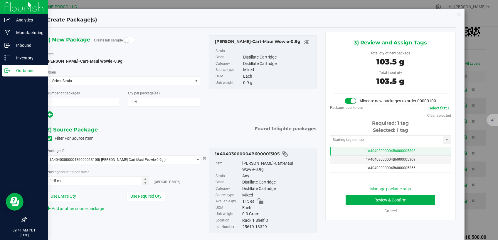
click at [330, 155] on td "1A40403000004B6000005303" at bounding box center [390, 151] width 120 height 9
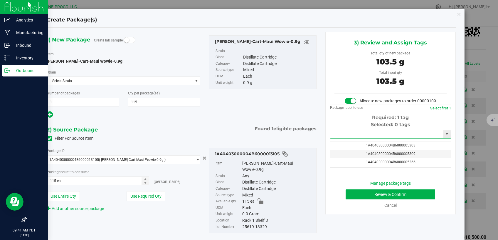
click at [347, 138] on input "text" at bounding box center [386, 134] width 113 height 8
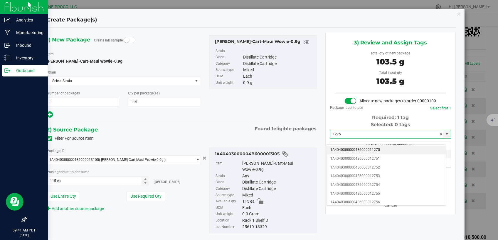
click at [347, 154] on ul "1A40403000004B6000011275 1A40403000004B6000012751 1A40403000004B6000012752 1A40…" at bounding box center [386, 188] width 119 height 87
click at [345, 159] on li "1A40403000004B6000012751" at bounding box center [386, 158] width 119 height 9
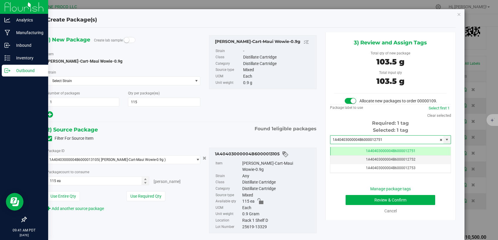
type input "1A40403000004B6000012751"
click at [356, 205] on button "Review & Confirm" at bounding box center [391, 200] width 90 height 10
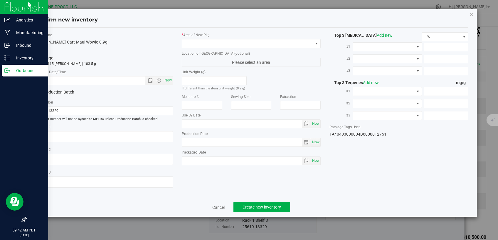
type textarea "88.1693%"
type textarea "0.2437%"
type input "881.6930"
type input "27.1600"
type input "14.1150"
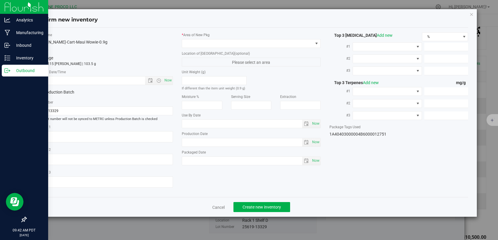
type input "21.2370"
type input "9.8960"
type input "6.5950"
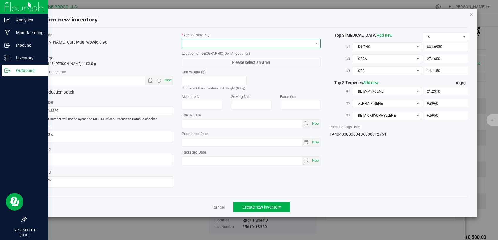
click at [267, 41] on span at bounding box center [247, 43] width 131 height 8
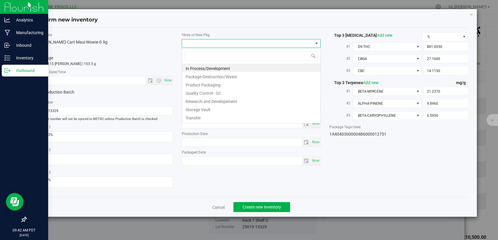
scroll to position [9, 139]
click at [217, 107] on li "Storage Vault" at bounding box center [251, 109] width 138 height 8
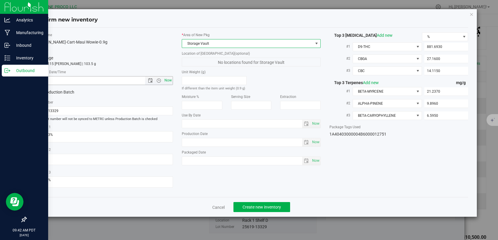
click at [171, 80] on span "Now" at bounding box center [168, 80] width 10 height 9
type input "[DATE] 9:42 AM"
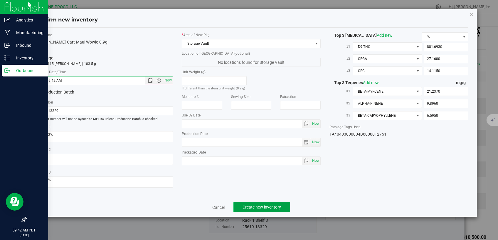
click at [266, 205] on span "Create new inventory" at bounding box center [262, 206] width 38 height 5
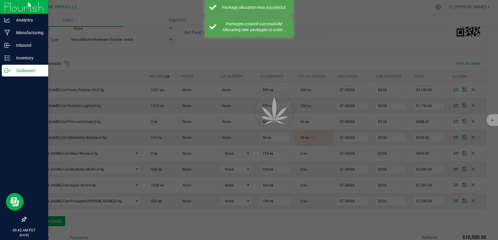
scroll to position [124, 0]
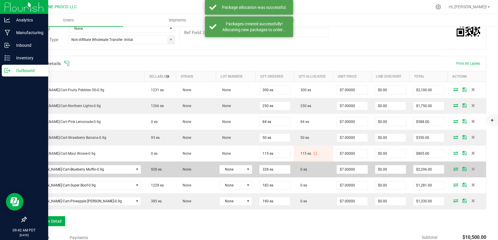
click at [453, 167] on icon at bounding box center [455, 169] width 5 height 4
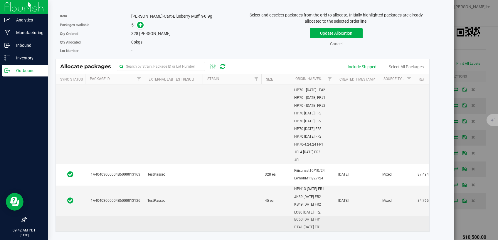
scroll to position [456, 0]
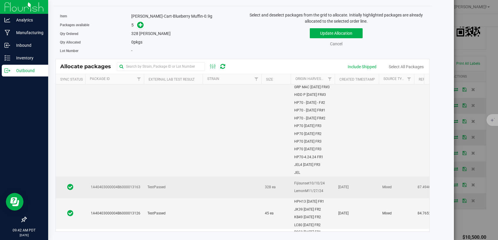
click at [144, 176] on td "TestPassed" at bounding box center [173, 187] width 59 height 22
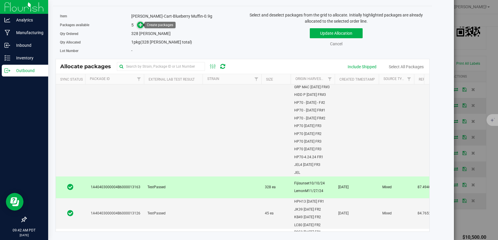
click at [139, 25] on icon at bounding box center [141, 25] width 4 height 4
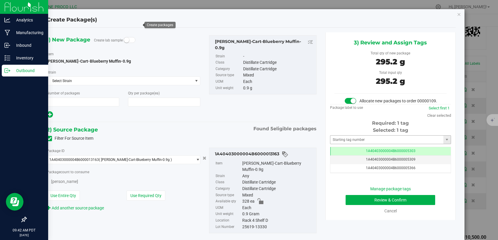
type input "1"
type input "328"
click at [345, 154] on td "1A40403000004B6000005303" at bounding box center [390, 151] width 120 height 9
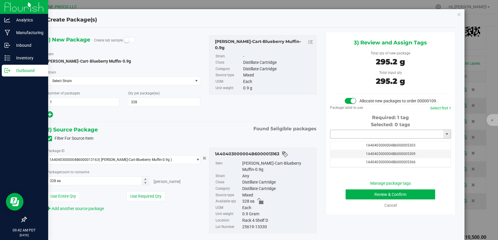
click at [347, 138] on input "text" at bounding box center [386, 134] width 113 height 8
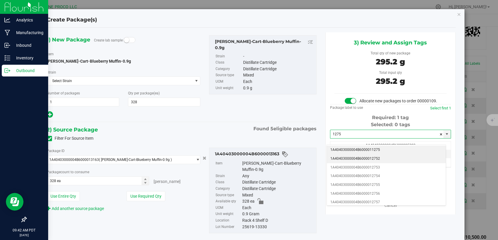
click at [348, 160] on li "1A40403000004B6000012752" at bounding box center [386, 158] width 119 height 9
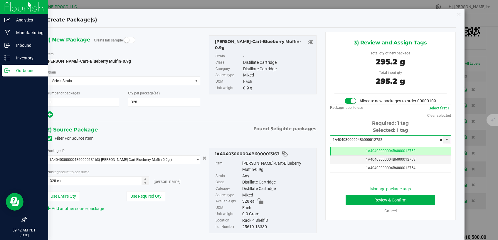
type input "1A40403000004B6000012752"
click at [354, 205] on button "Review & Confirm" at bounding box center [391, 200] width 90 height 10
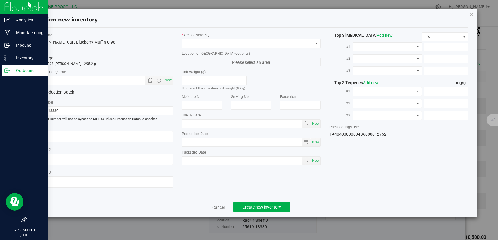
type textarea "87.4940%"
type textarea "0.2471%"
type input "874.9400"
type input "26.8500"
type input "14.2670"
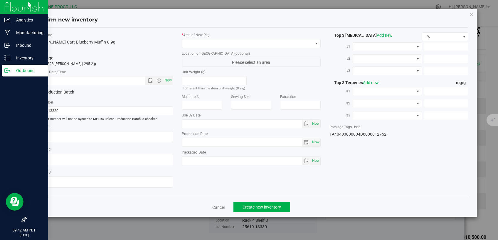
type input "23.6750"
type input "18.4720"
type input "7.9950"
type input "[DATE]"
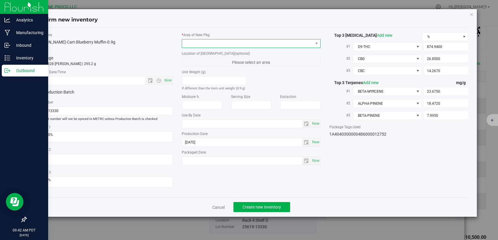
click at [244, 40] on span at bounding box center [247, 43] width 131 height 8
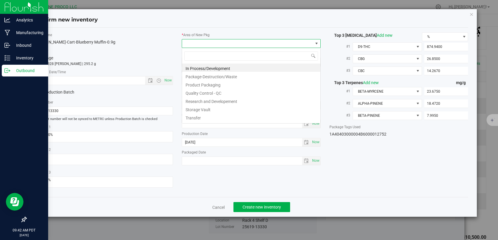
scroll to position [9, 139]
click at [220, 107] on li "Storage Vault" at bounding box center [251, 109] width 138 height 8
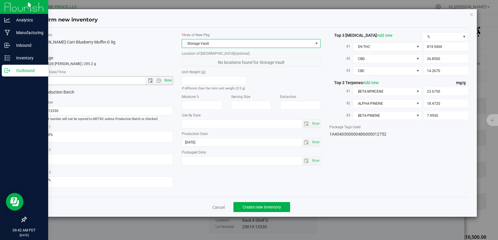
click at [167, 80] on span "Now" at bounding box center [168, 80] width 10 height 9
type input "[DATE] 9:42 AM"
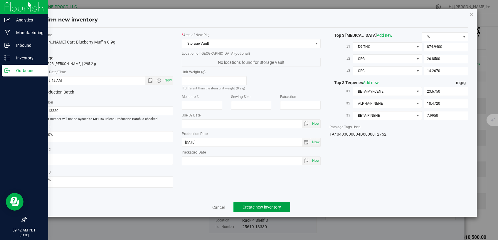
click at [250, 204] on span "Create new inventory" at bounding box center [262, 206] width 38 height 5
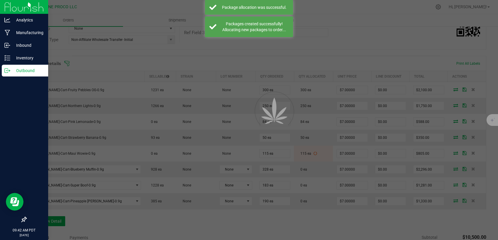
scroll to position [124, 0]
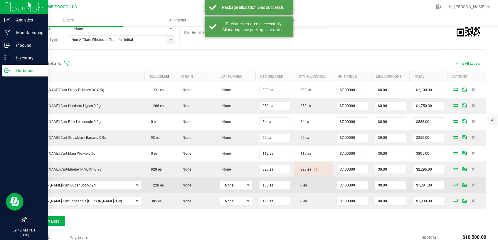
click at [451, 183] on span at bounding box center [455, 185] width 9 height 4
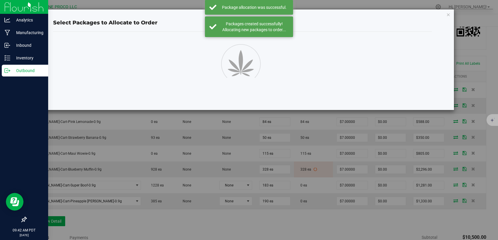
scroll to position [124, 0]
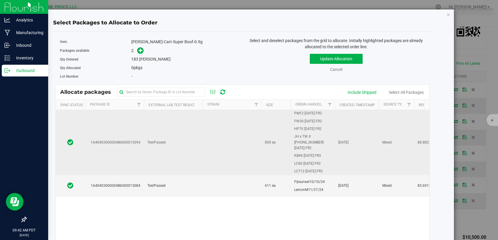
drag, startPoint x: 179, startPoint y: 186, endPoint x: 181, endPoint y: 129, distance: 56.1
click at [179, 185] on td "TestPassed" at bounding box center [173, 186] width 59 height 22
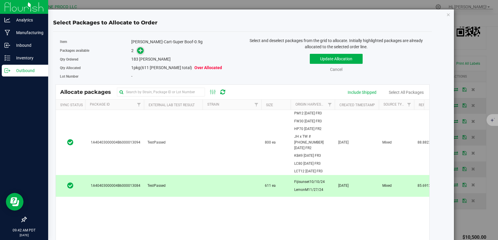
click at [139, 51] on icon at bounding box center [141, 50] width 4 height 4
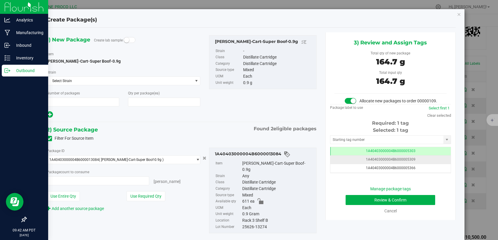
type input "1"
type input "183"
type input "183 ea"
click at [366, 153] on span "1A40403000004B6000005303" at bounding box center [391, 151] width 50 height 4
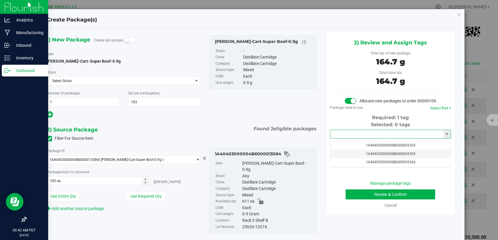
click at [352, 138] on input "text" at bounding box center [386, 134] width 113 height 8
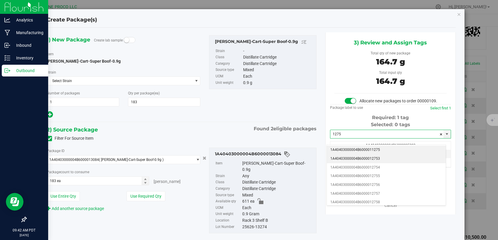
click at [364, 157] on li "1A40403000004B6000012753" at bounding box center [386, 158] width 119 height 9
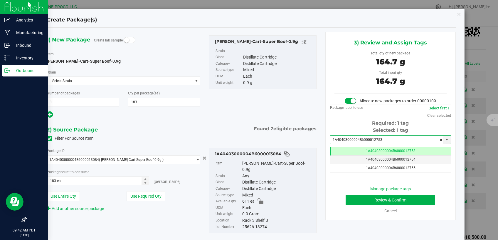
type input "1A40403000004B6000012753"
click at [358, 203] on button "Review & Confirm" at bounding box center [391, 200] width 90 height 10
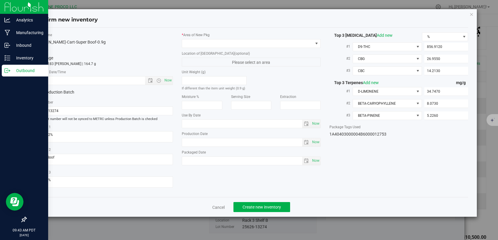
type input "[DATE]"
click at [269, 44] on span at bounding box center [247, 43] width 131 height 8
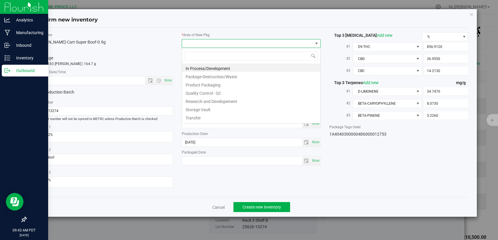
scroll to position [9, 139]
click at [207, 112] on li "Storage Vault" at bounding box center [251, 109] width 138 height 8
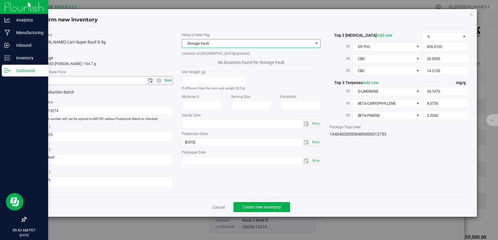
click at [166, 79] on span "Now" at bounding box center [168, 80] width 10 height 9
type input "[DATE] 9:43 AM"
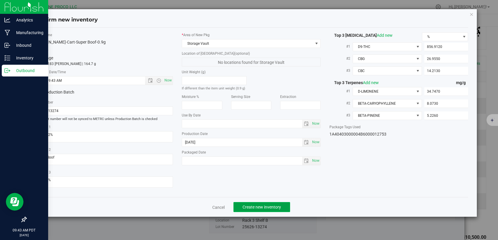
click at [239, 202] on button "Create new inventory" at bounding box center [261, 207] width 57 height 10
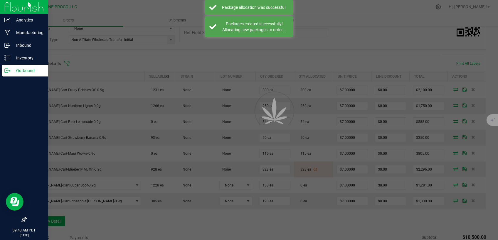
scroll to position [124, 0]
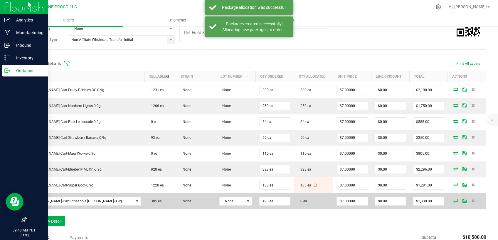
click at [453, 199] on icon at bounding box center [455, 200] width 5 height 4
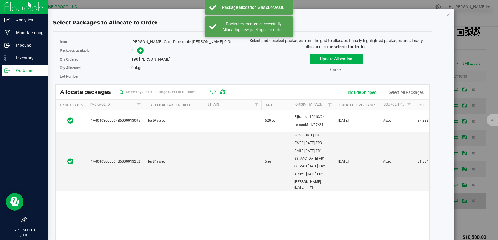
scroll to position [124, 0]
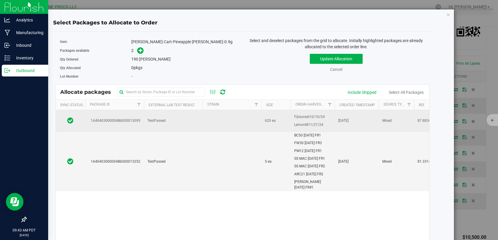
click at [176, 119] on td "TestPassed" at bounding box center [173, 121] width 59 height 22
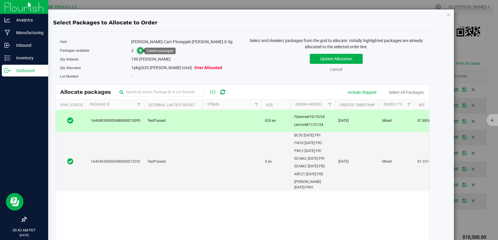
click at [140, 49] on icon at bounding box center [141, 50] width 4 height 4
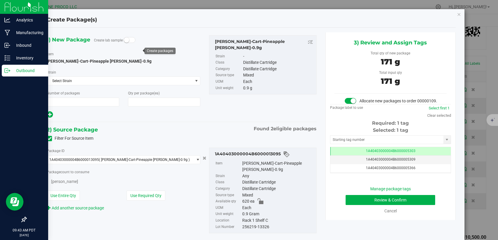
type input "1"
type input "190"
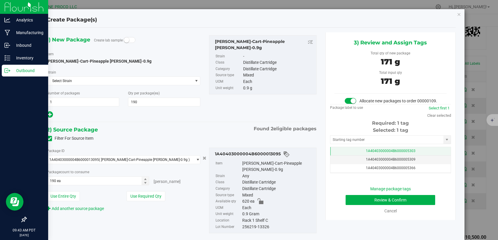
click at [340, 155] on td "1A40403000004B6000005303" at bounding box center [390, 151] width 120 height 9
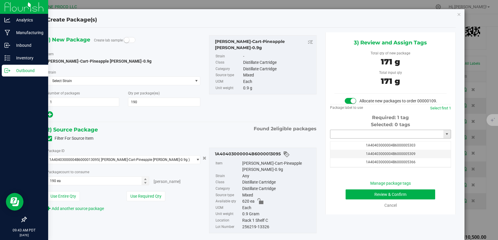
click at [344, 138] on input "text" at bounding box center [386, 134] width 113 height 8
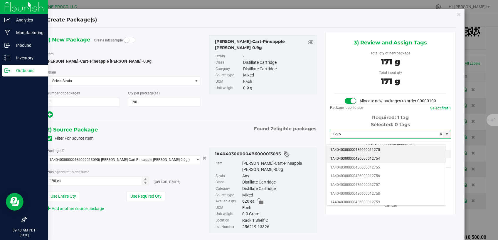
click at [355, 158] on li "1A40403000004B6000012754" at bounding box center [386, 158] width 119 height 9
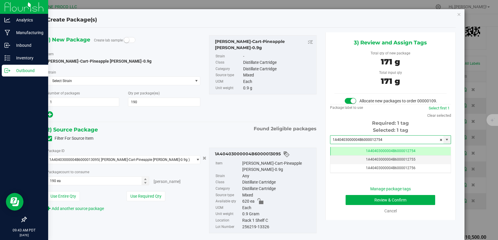
type input "1A40403000004B6000012754"
click at [356, 203] on button "Review & Confirm" at bounding box center [391, 200] width 90 height 10
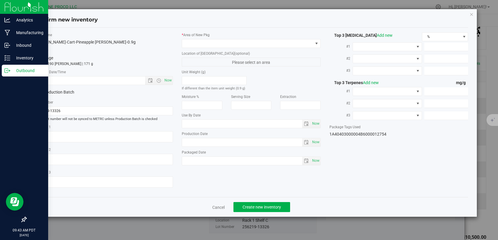
type textarea "87.8836%"
type textarea "Pineapple [PERSON_NAME]"
type textarea "0.2505%"
type input "878.8360"
type input "26.9900"
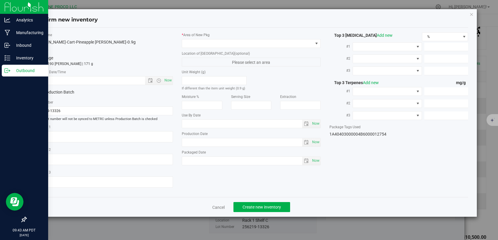
type input "14.3280"
type input "13.2910"
type input "12.6810"
type input "11.4120"
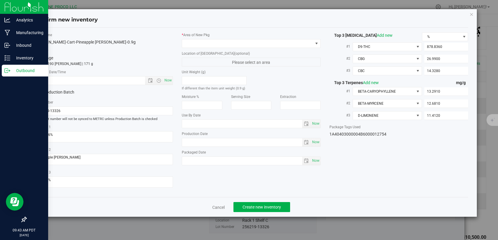
type input "[DATE]"
click at [257, 45] on span at bounding box center [247, 43] width 131 height 8
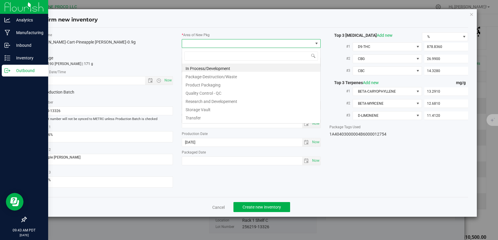
scroll to position [9, 139]
click at [202, 107] on li "Storage Vault" at bounding box center [251, 109] width 138 height 8
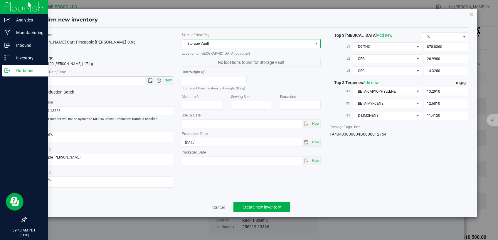
click at [164, 80] on span "Now" at bounding box center [168, 80] width 10 height 9
type input "[DATE] 9:43 AM"
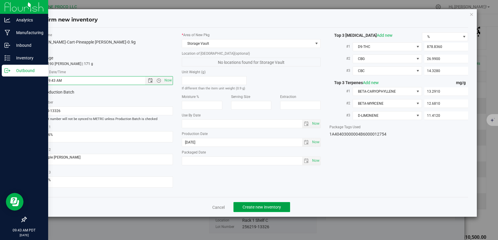
click at [246, 204] on span "Create new inventory" at bounding box center [262, 206] width 38 height 5
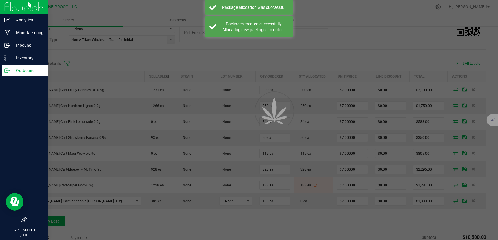
scroll to position [124, 0]
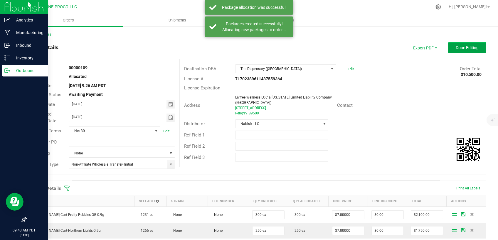
click at [455, 45] on button "Done Editing" at bounding box center [467, 47] width 38 height 11
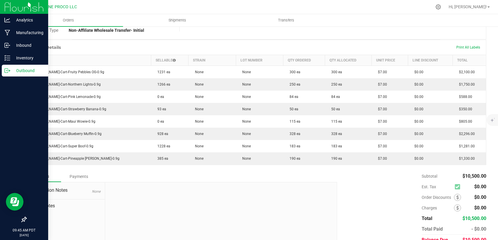
scroll to position [25, 0]
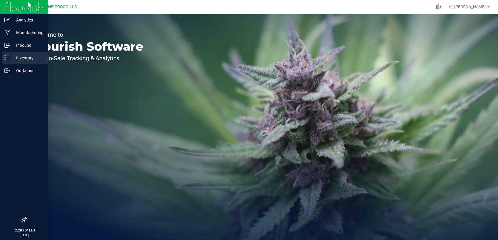
click at [22, 61] on p "Inventory" at bounding box center [27, 57] width 35 height 7
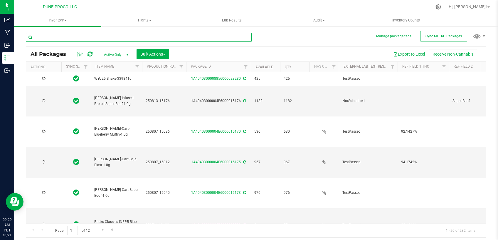
click at [74, 36] on input "text" at bounding box center [139, 37] width 226 height 9
paste input "13132"
type input "13132"
type input "[DATE]"
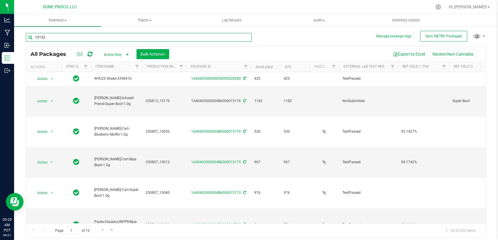
type input "[DATE]"
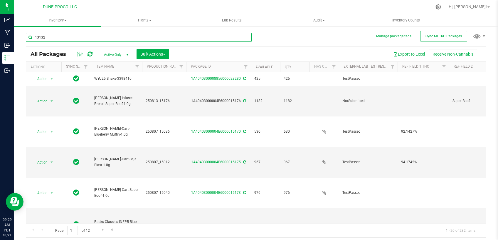
type input "[DATE]"
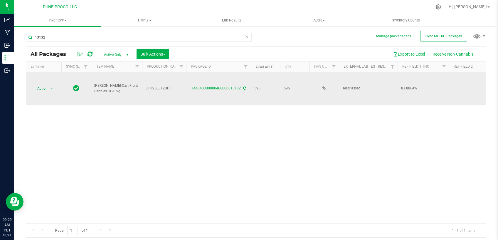
drag, startPoint x: 108, startPoint y: 89, endPoint x: 95, endPoint y: 83, distance: 15.0
click at [95, 83] on span "[PERSON_NAME]-Cart-Fruity Pebbles OG-0.9g" at bounding box center [116, 88] width 44 height 11
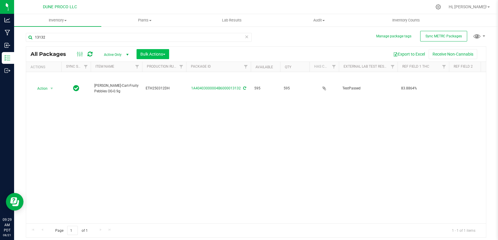
copy span "[PERSON_NAME]-Cart-Fruity Pebbles OG-0.9g"
drag, startPoint x: 56, startPoint y: 37, endPoint x: 26, endPoint y: 38, distance: 30.6
click at [28, 38] on input "13132" at bounding box center [139, 37] width 226 height 9
paste input "337"
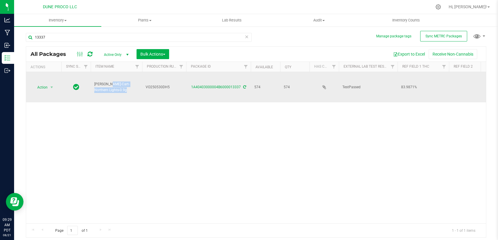
drag, startPoint x: 112, startPoint y: 90, endPoint x: 93, endPoint y: 85, distance: 19.1
click at [93, 85] on td "[PERSON_NAME]-Cart-Northern Lights-0.9g" at bounding box center [116, 87] width 51 height 30
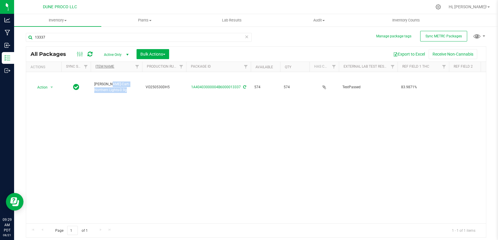
copy span "[PERSON_NAME]-Cart-Northern Lights-0.9g"
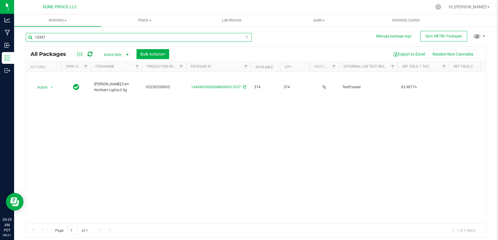
drag, startPoint x: 65, startPoint y: 38, endPoint x: 14, endPoint y: 40, distance: 50.5
click at [26, 39] on input "13337" at bounding box center [139, 37] width 226 height 9
paste input "008"
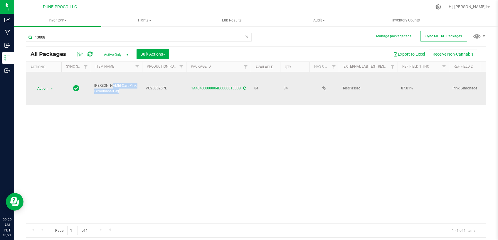
drag, startPoint x: 119, startPoint y: 88, endPoint x: 94, endPoint y: 83, distance: 25.4
click at [94, 83] on td "[PERSON_NAME]-Cart-Pink Lemonade-0.9g" at bounding box center [116, 88] width 51 height 33
copy span "[PERSON_NAME]-Cart-Pink Lemonade-0.9g"
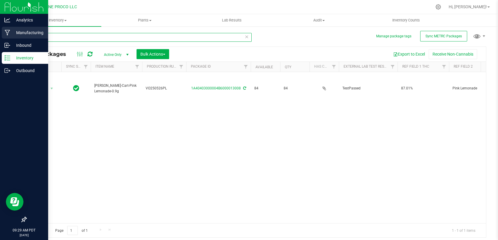
drag, startPoint x: 50, startPoint y: 35, endPoint x: 14, endPoint y: 35, distance: 36.1
click at [26, 37] on input "13008" at bounding box center [139, 37] width 226 height 9
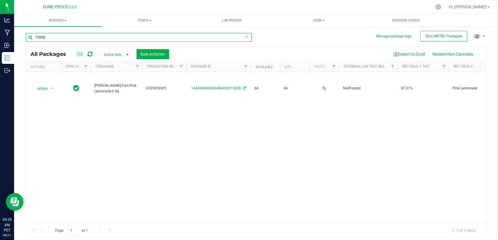
paste input "333"
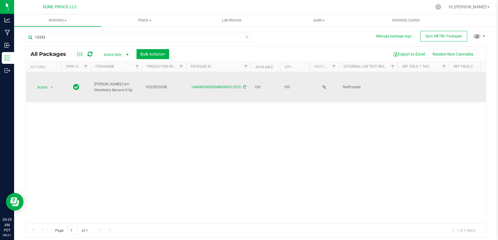
drag, startPoint x: 115, startPoint y: 90, endPoint x: 93, endPoint y: 83, distance: 22.8
click at [93, 83] on td "[PERSON_NAME]-Cart-Strawberry Banana-0.9g" at bounding box center [116, 87] width 51 height 30
copy span "[PERSON_NAME]-Cart-Strawberry Banana-0.9g"
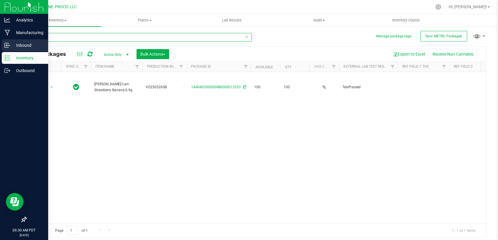
drag, startPoint x: 57, startPoint y: 38, endPoint x: 0, endPoint y: 40, distance: 56.7
click at [26, 39] on input "13333" at bounding box center [139, 37] width 226 height 9
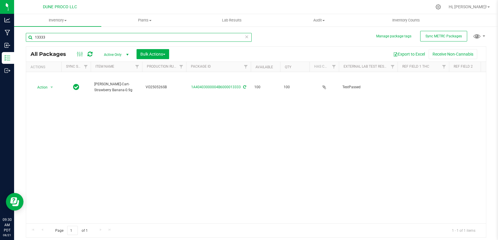
paste input "105"
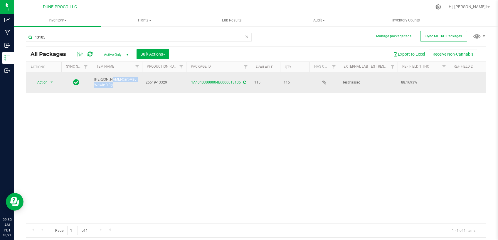
drag, startPoint x: 138, startPoint y: 83, endPoint x: 94, endPoint y: 82, distance: 44.3
click at [94, 82] on td "[PERSON_NAME]-Cart-Maui Wowie-0.9g" at bounding box center [116, 82] width 51 height 21
copy span "[PERSON_NAME]-Cart-Maui Wowie-0.9g"
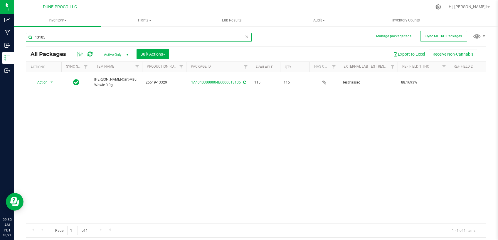
click at [54, 41] on input "13105" at bounding box center [139, 37] width 226 height 9
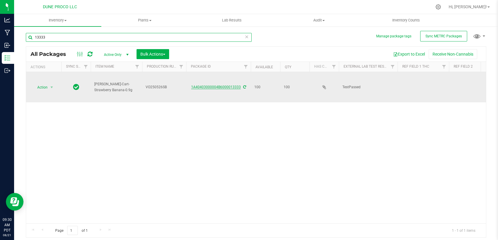
type input "13333"
click at [213, 86] on link "1A40403000004B6000013333" at bounding box center [216, 87] width 50 height 4
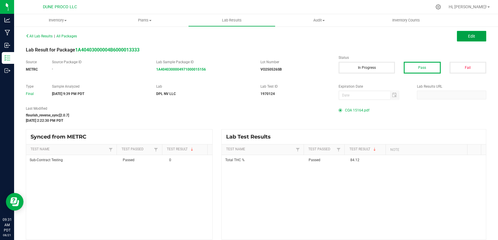
click at [461, 38] on button "Edit" at bounding box center [471, 36] width 29 height 11
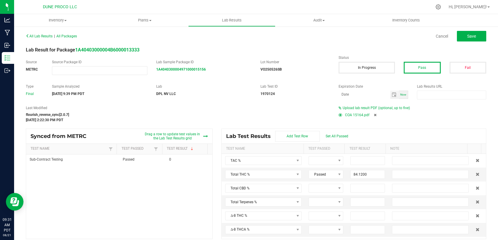
click at [373, 116] on div "COA 15164.pdf" at bounding box center [413, 114] width 148 height 9
click at [374, 114] on icon at bounding box center [375, 115] width 3 height 4
type input "84.1200"
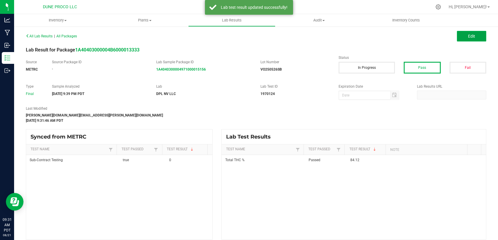
click at [472, 33] on button "Edit" at bounding box center [471, 36] width 29 height 11
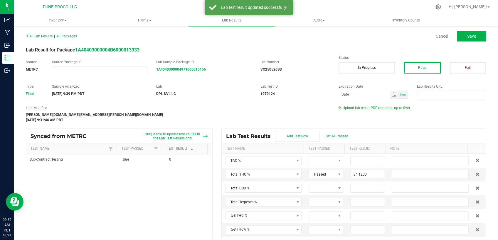
click at [351, 108] on span "Upload lab result PDF (optional, up to five)" at bounding box center [376, 108] width 67 height 4
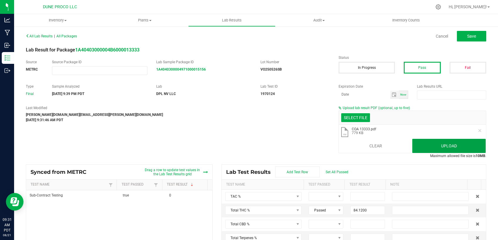
click at [433, 146] on button "Upload" at bounding box center [448, 146] width 73 height 14
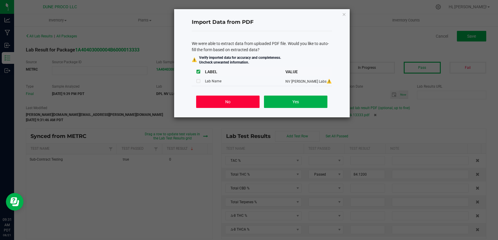
click at [243, 99] on button "No" at bounding box center [227, 101] width 63 height 12
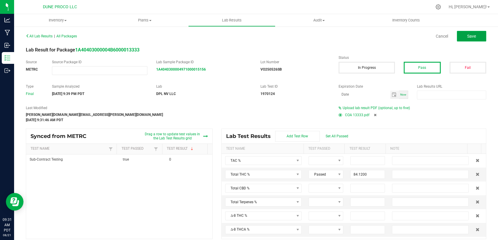
click at [470, 34] on span "Save" at bounding box center [471, 36] width 9 height 5
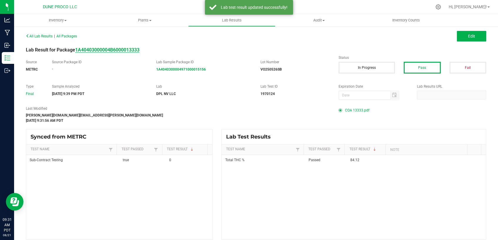
click at [124, 48] on strong "1A40403000004B6000013333" at bounding box center [107, 50] width 64 height 6
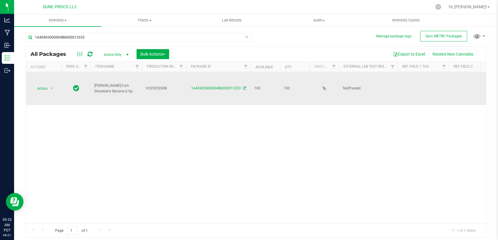
click at [415, 87] on td at bounding box center [423, 88] width 51 height 33
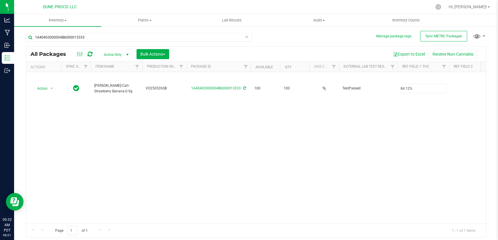
type input "84.12%"
click at [398, 127] on div "Action Action Adjust qty Create package Edit attributes Global inventory Locate…" at bounding box center [256, 147] width 460 height 151
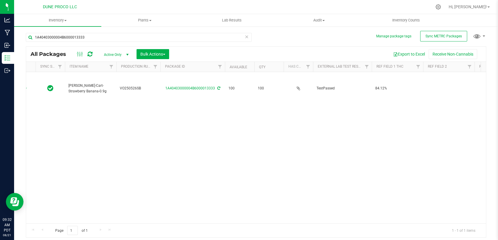
scroll to position [0, 54]
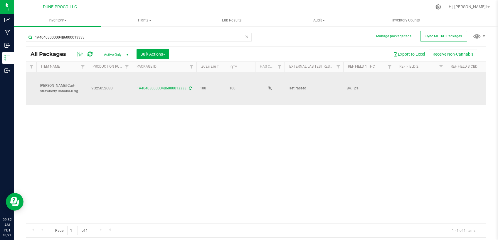
click at [456, 88] on td at bounding box center [471, 88] width 51 height 33
type input "<LOQ"
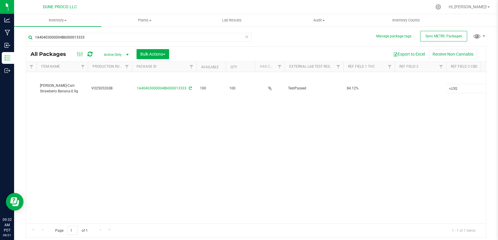
click at [418, 118] on div "Action Action Adjust qty Create package Edit attributes Global inventory Locate…" at bounding box center [256, 147] width 460 height 151
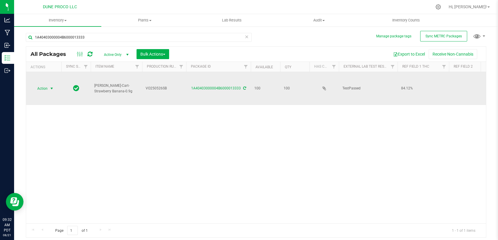
click at [46, 86] on span "Action" at bounding box center [40, 88] width 16 height 8
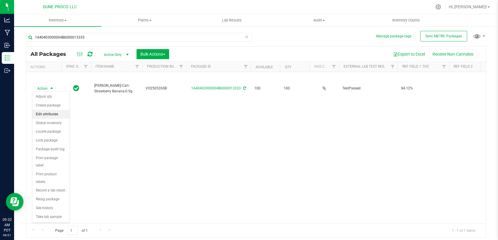
click at [39, 113] on li "Edit attributes" at bounding box center [50, 114] width 37 height 9
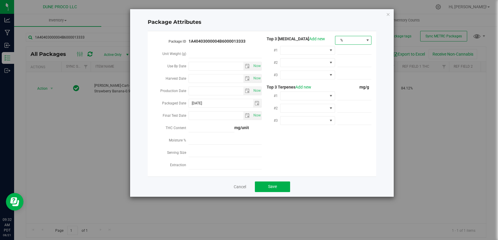
click at [358, 42] on span "%" at bounding box center [349, 40] width 29 height 8
click at [339, 62] on li "mg/unit" at bounding box center [353, 61] width 36 height 10
drag, startPoint x: 210, startPoint y: 101, endPoint x: 183, endPoint y: 101, distance: 26.7
click at [189, 101] on input "2025-06-20" at bounding box center [221, 103] width 64 height 8
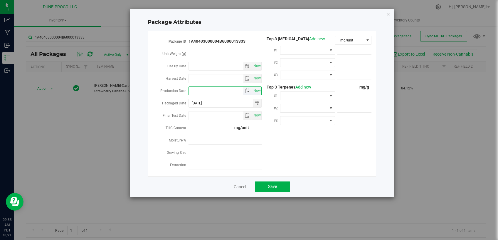
click at [201, 90] on input "Production Date" at bounding box center [216, 91] width 55 height 8
paste input "2025-06-20"
click at [205, 89] on input "2025-06-20" at bounding box center [216, 91] width 55 height 8
click at [212, 90] on input "2025-05-20" at bounding box center [216, 91] width 55 height 8
type input "[DATE]"
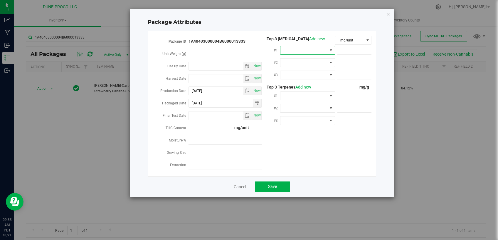
click at [301, 50] on span at bounding box center [303, 50] width 47 height 8
click at [297, 77] on li "D9-THC" at bounding box center [307, 75] width 55 height 10
click at [370, 89] on div "mg/g" at bounding box center [353, 87] width 37 height 6
click at [350, 52] on span at bounding box center [354, 50] width 34 height 9
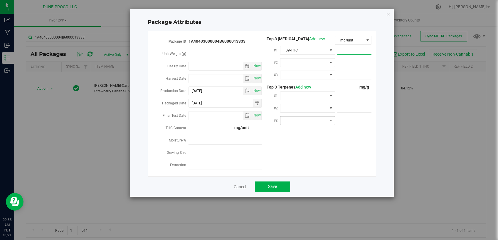
paste input "841.2"
type input "841.2"
type input "841.2000"
click at [305, 65] on span at bounding box center [303, 62] width 47 height 8
click at [300, 110] on li "CBG" at bounding box center [307, 107] width 55 height 10
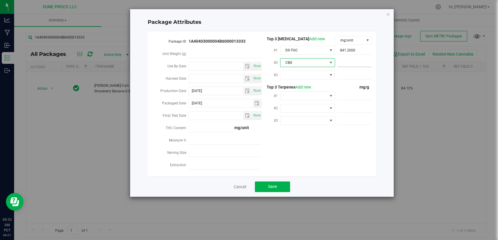
click at [351, 62] on span at bounding box center [354, 62] width 34 height 9
paste input "22.5"
type input "22.5"
type input "22.5000"
click at [310, 78] on span at bounding box center [303, 75] width 47 height 8
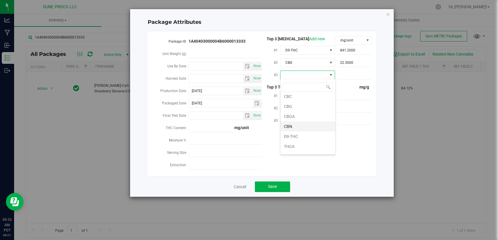
scroll to position [21, 0]
click at [298, 149] on li "THCV" at bounding box center [307, 149] width 55 height 10
click at [349, 73] on span at bounding box center [354, 75] width 34 height 9
paste input "7.4"
type input "7.4"
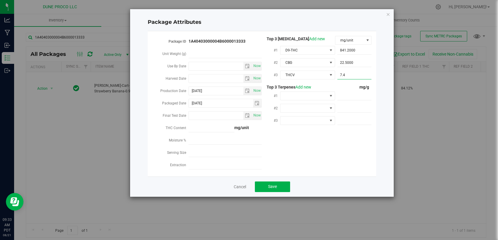
type input "7.4000"
click at [345, 83] on div "Top 3 Cannabinoids Add new mg/unit #1 D9-THC 841.2000 841.2 #2 CBG 22.5000 22.5…" at bounding box center [317, 83] width 110 height 94
click at [313, 95] on span at bounding box center [303, 96] width 47 height 8
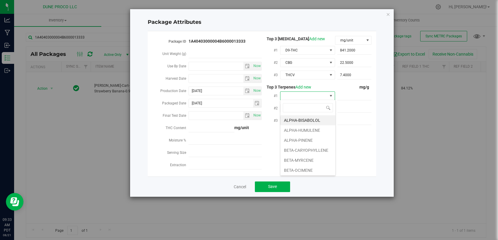
scroll to position [9, 55]
click at [302, 119] on li "ALPHA-BISABOLOL" at bounding box center [307, 120] width 55 height 10
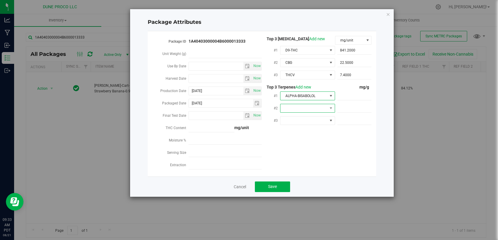
click at [294, 108] on span at bounding box center [303, 108] width 47 height 8
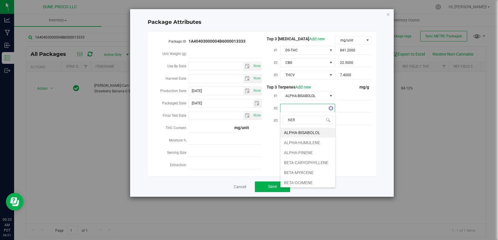
type input "NERO"
click at [292, 127] on div "NERO NEROLIDOL" at bounding box center [307, 125] width 55 height 27
drag, startPoint x: 292, startPoint y: 130, endPoint x: 297, endPoint y: 135, distance: 7.1
click at [292, 130] on li "NEROLIDOL" at bounding box center [307, 132] width 55 height 10
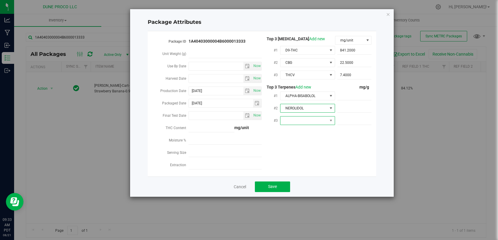
click at [311, 116] on span at bounding box center [303, 120] width 47 height 8
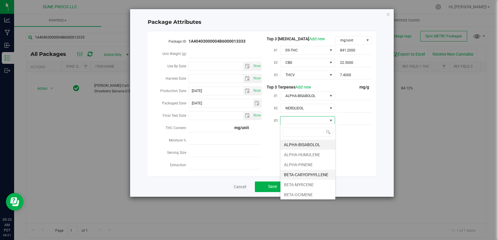
click at [306, 172] on li "BETA-CARYOPHYLLENE" at bounding box center [307, 174] width 55 height 10
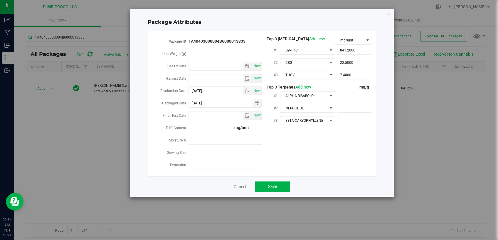
click at [361, 95] on input "text" at bounding box center [354, 96] width 34 height 8
paste input "1.98"
type input "1.98"
type input "1.9800"
click at [370, 107] on span at bounding box center [354, 108] width 34 height 9
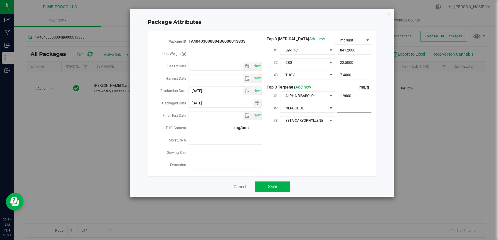
paste input "1.12"
type input "1.12"
type input "1.1200"
click at [365, 122] on span at bounding box center [354, 120] width 34 height 9
paste input "0.39"
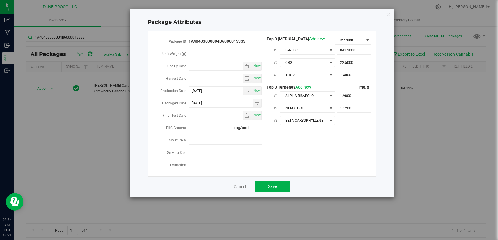
type input "0.39"
type input "0.3900"
click at [338, 140] on div "Package ID 1A40403000004B6000013333 Unit Weight (g) Use By Date Now Harvest Dat…" at bounding box center [262, 104] width 220 height 136
click at [270, 184] on span "Save" at bounding box center [272, 186] width 9 height 5
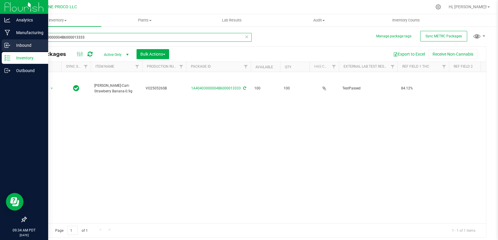
drag, startPoint x: 99, startPoint y: 37, endPoint x: 0, endPoint y: 50, distance: 99.5
click at [26, 42] on input "1A40403000004B6000013333" at bounding box center [139, 37] width 226 height 9
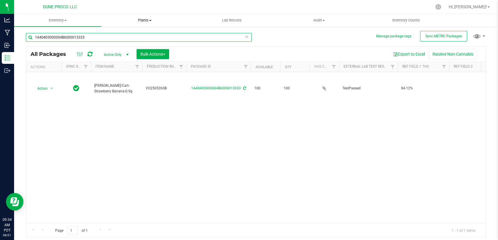
paste input "316"
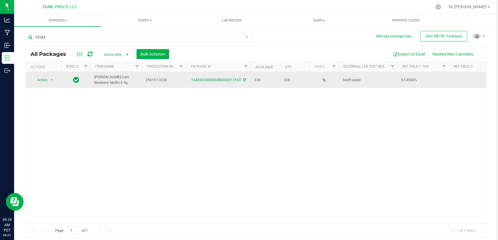
drag, startPoint x: 113, startPoint y: 83, endPoint x: 94, endPoint y: 78, distance: 19.0
click at [94, 78] on td "[PERSON_NAME]-Cart-Blueberry Muffin-0.9g" at bounding box center [116, 80] width 51 height 16
copy span "[PERSON_NAME]-Cart-Blueberry Muffin-0.9g"
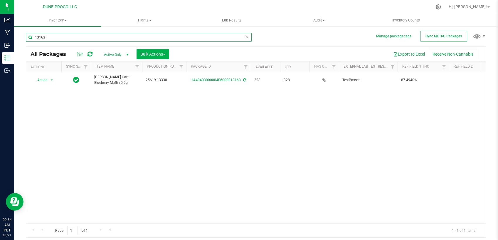
drag, startPoint x: 55, startPoint y: 37, endPoint x: 21, endPoint y: 41, distance: 33.7
click at [26, 41] on input "13163" at bounding box center [139, 37] width 226 height 9
paste input "084"
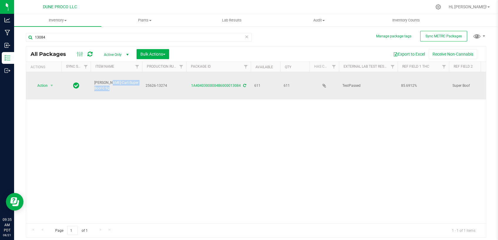
drag, startPoint x: 137, startPoint y: 79, endPoint x: 95, endPoint y: 80, distance: 42.0
click at [95, 80] on span "[PERSON_NAME]-Cart-Super Boof-0.9g" at bounding box center [116, 85] width 44 height 11
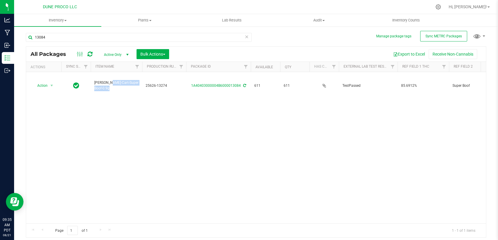
copy span "[PERSON_NAME]-Cart-Super Boof-0.9g"
drag, startPoint x: 47, startPoint y: 35, endPoint x: 16, endPoint y: 39, distance: 31.1
click at [26, 38] on input "13084" at bounding box center [139, 37] width 226 height 9
paste input "95"
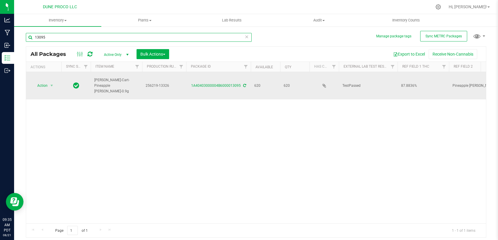
type input "13095"
drag, startPoint x: 112, startPoint y: 83, endPoint x: 91, endPoint y: 77, distance: 21.4
click at [91, 77] on td "[PERSON_NAME]-Cart-Pineapple [PERSON_NAME]-0.9g" at bounding box center [116, 85] width 51 height 27
copy span "[PERSON_NAME]-Cart-Pineapple [PERSON_NAME]-0.9g"
